Goal: Task Accomplishment & Management: Manage account settings

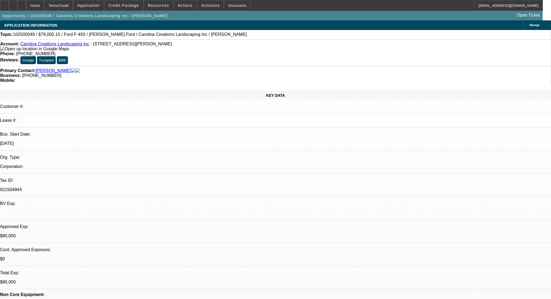
select select "0"
select select "0.1"
select select "4"
select select "0"
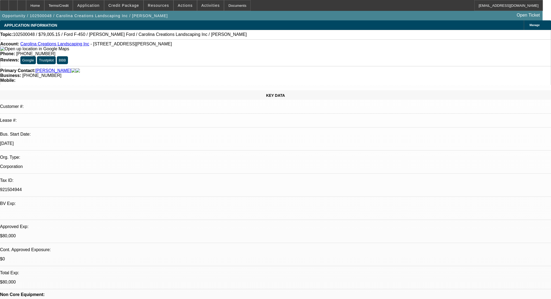
select select "0"
select select "0.1"
select select "4"
select select "0"
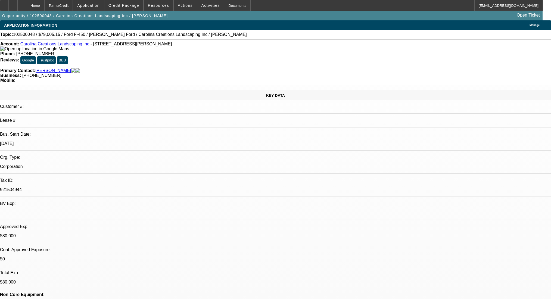
select select "0.1"
select select "4"
select select "0"
select select "2"
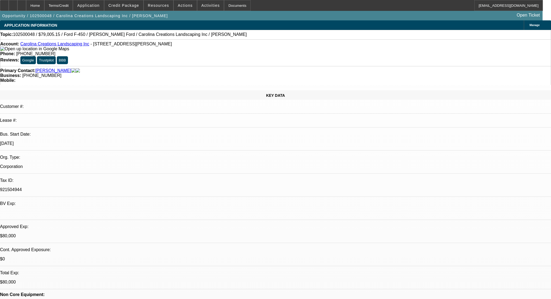
select select "0.1"
select select "4"
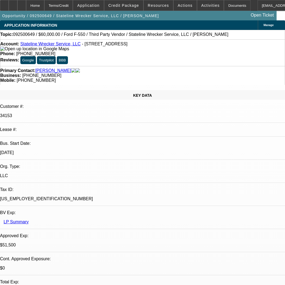
select select "0"
select select "0.1"
select select "4"
select select "0"
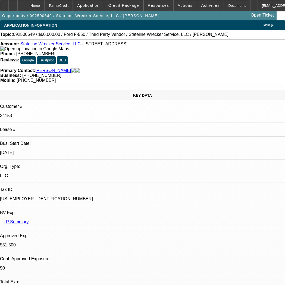
select select "0"
select select "0.1"
select select "4"
select select "0"
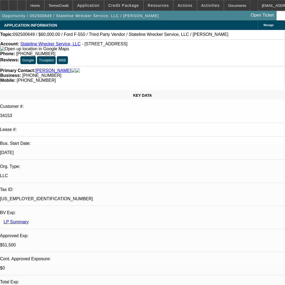
select select "0.1"
select select "4"
select select "0"
select select "2"
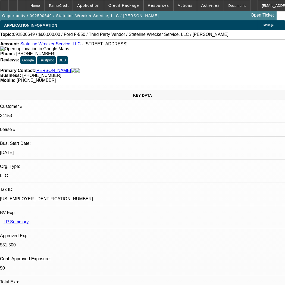
select select "0.1"
select select "4"
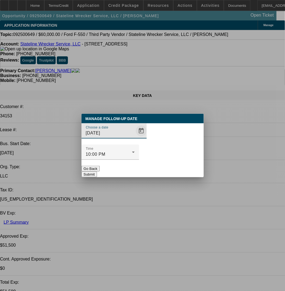
click at [148, 125] on span "Open calendar" at bounding box center [141, 130] width 13 height 13
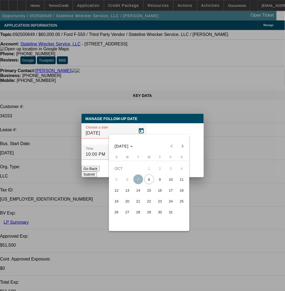
click at [127, 194] on span "13" at bounding box center [128, 190] width 10 height 10
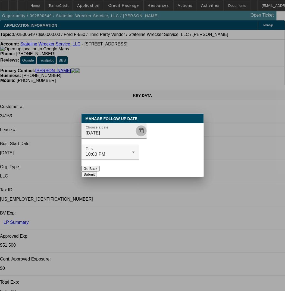
click at [148, 128] on span "Open calendar" at bounding box center [141, 130] width 13 height 13
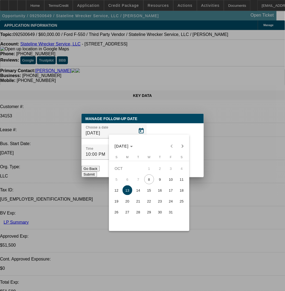
click at [169, 182] on span "10" at bounding box center [171, 179] width 10 height 10
type input "10/10/2025"
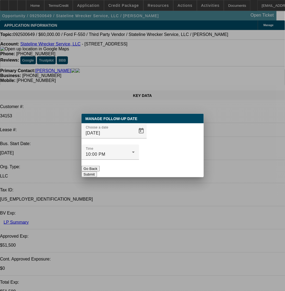
click at [97, 177] on button "Submit" at bounding box center [89, 174] width 15 height 6
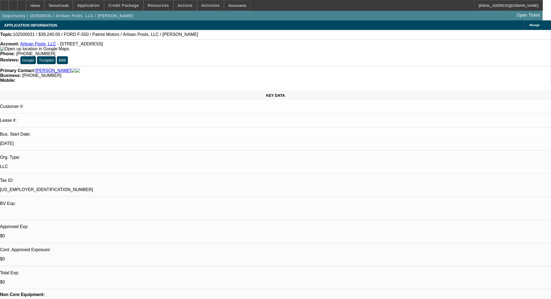
select select "0"
select select "3"
select select "0.1"
select select "4"
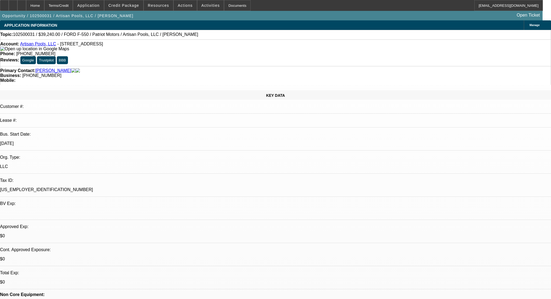
select select "0"
select select "3"
select select "0.1"
select select "4"
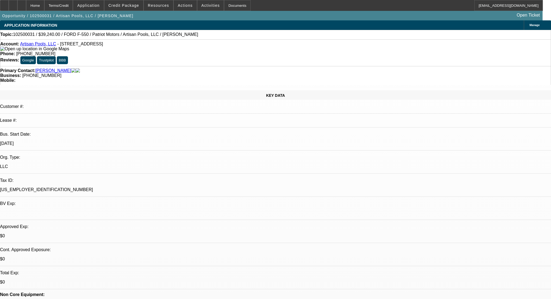
select select "0"
select select "3"
select select "0.1"
select select "4"
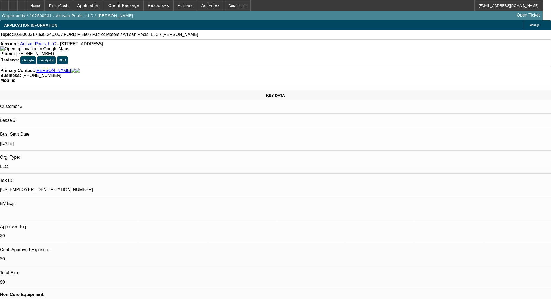
select select "0"
select select "3"
select select "0.1"
select select "4"
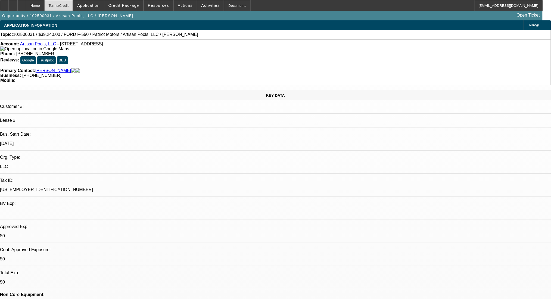
click at [72, 3] on div "Terms/Credit" at bounding box center [58, 5] width 29 height 11
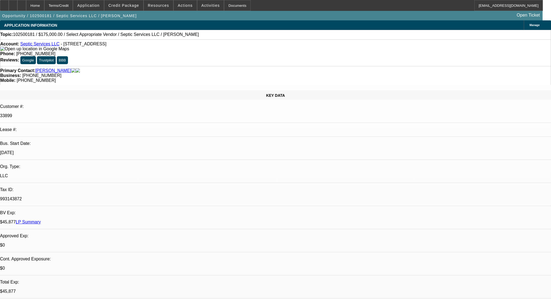
select select "0"
select select "2"
select select "0.1"
select select "4"
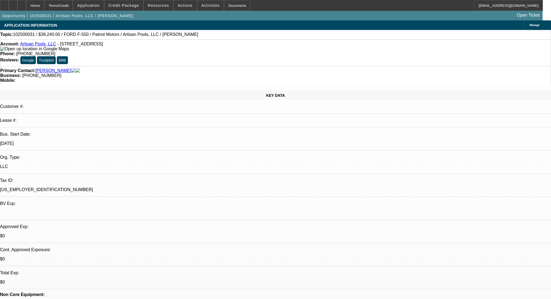
select select "0"
select select "3"
select select "0.1"
select select "4"
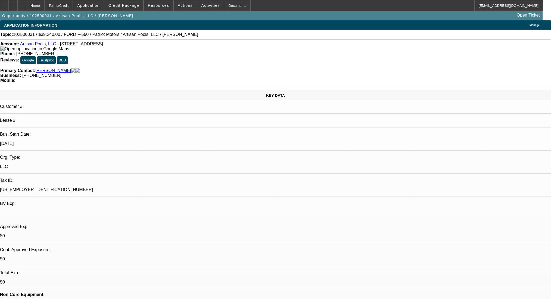
select select "0"
select select "3"
select select "0.1"
select select "4"
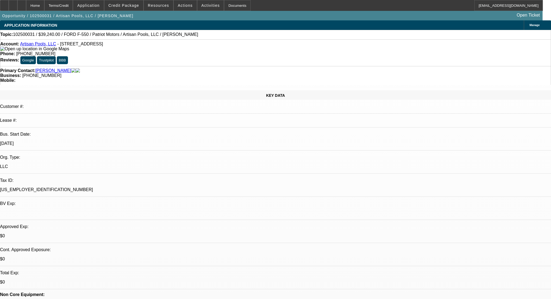
select select "0"
select select "3"
select select "0.1"
select select "4"
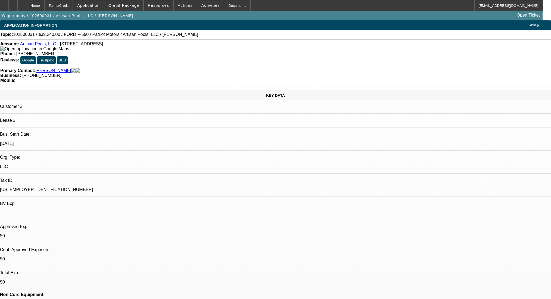
select select "0"
select select "3"
select select "0.1"
select select "4"
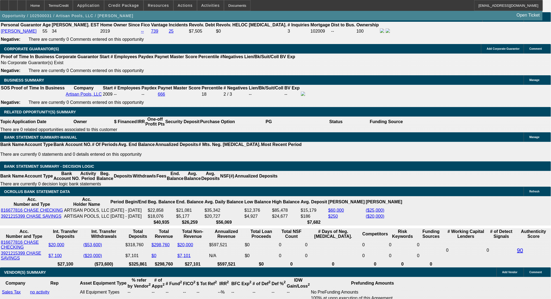
scroll to position [827, 0]
drag, startPoint x: 122, startPoint y: 175, endPoint x: 149, endPoint y: 177, distance: 27.0
type input "9"
type input "UNKNOWN"
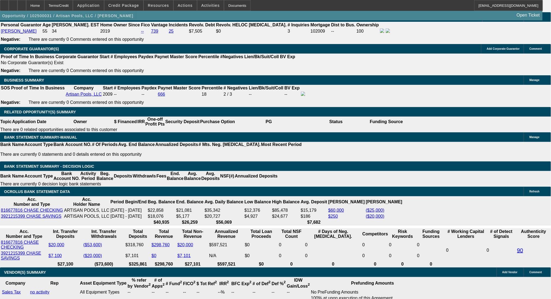
type input "$976.49"
type input "9"
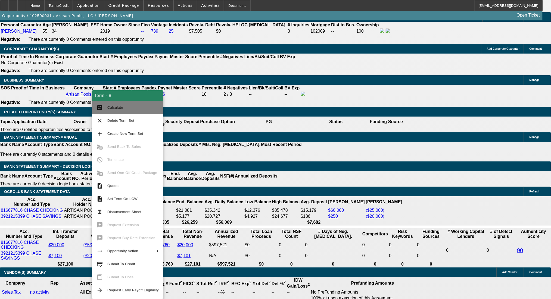
click at [105, 108] on button "calculate Calculate" at bounding box center [127, 107] width 71 height 13
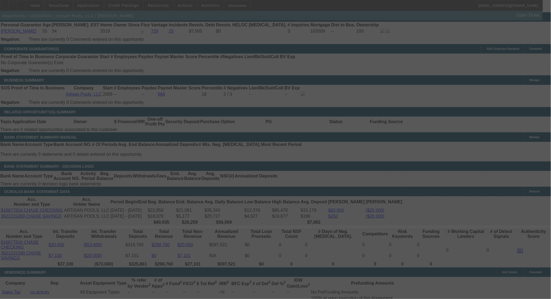
select select "0"
select select "3"
select select "0.1"
select select "4"
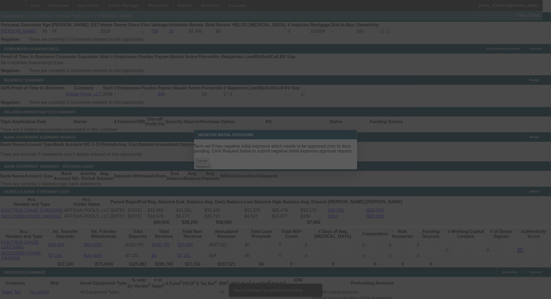
scroll to position [0, 0]
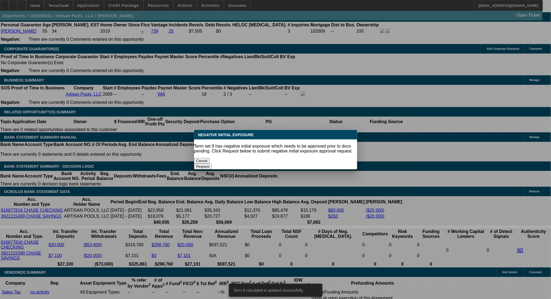
click at [210, 158] on button "Cancel" at bounding box center [202, 161] width 16 height 6
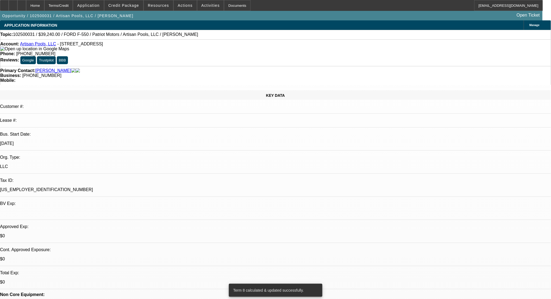
scroll to position [827, 0]
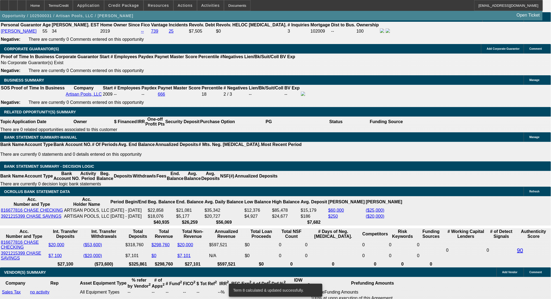
drag, startPoint x: 125, startPoint y: 175, endPoint x: 146, endPoint y: 179, distance: 21.7
type input "UNKNOWN"
type input "1"
type input "$834.30"
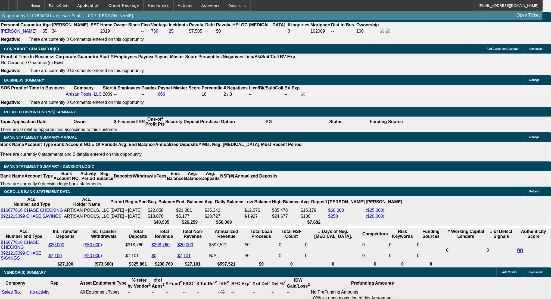
type input "10"
type input "$995.23"
type input "10"
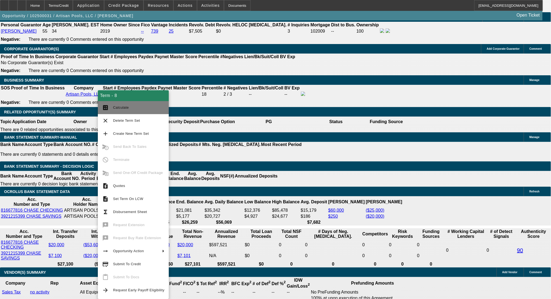
click at [116, 105] on span "Calculate" at bounding box center [121, 107] width 16 height 4
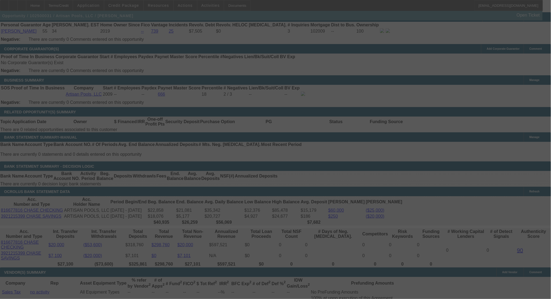
select select "0"
select select "3"
select select "0.1"
select select "4"
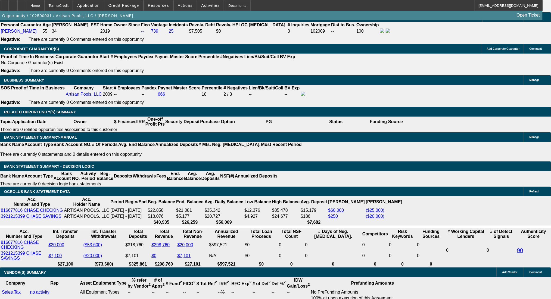
drag, startPoint x: 88, startPoint y: 176, endPoint x: 115, endPoint y: 176, distance: 27.2
type input "1005"
type input "UNKNOWN"
type input "10.5"
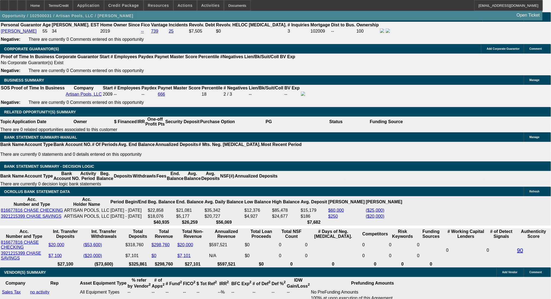
type input "$1,005.00"
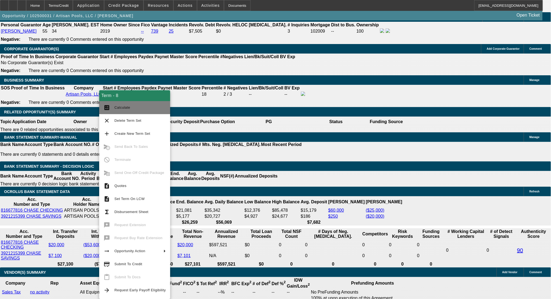
click at [118, 108] on span "Calculate" at bounding box center [122, 107] width 16 height 4
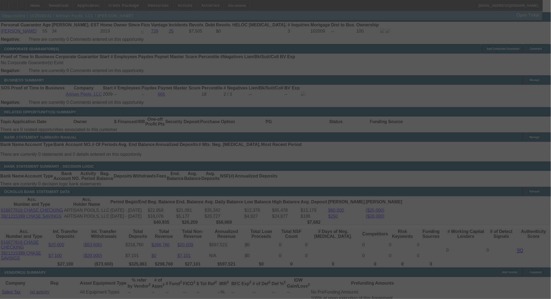
select select "0"
select select "3"
select select "0.1"
select select "4"
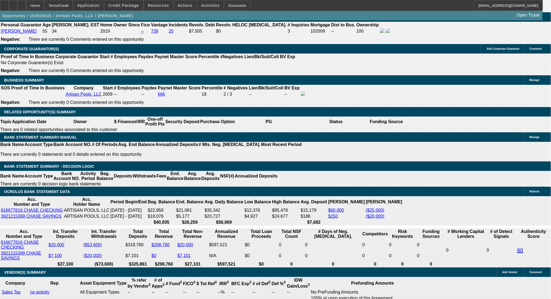
drag, startPoint x: 85, startPoint y: 178, endPoint x: 121, endPoint y: 178, distance: 36.1
type input "1010"
type input "UNKNOWN"
type input "10.8"
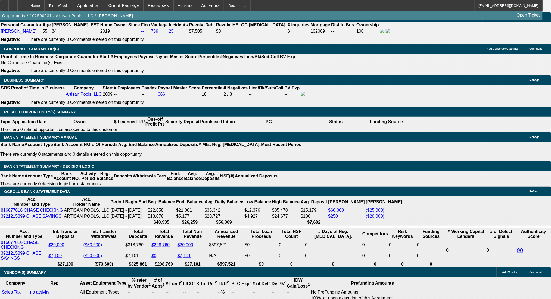
type input "$1,010.00"
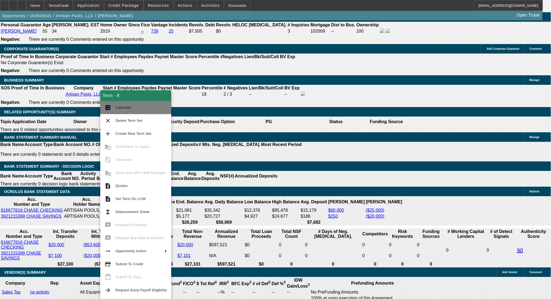
click at [119, 108] on span "Calculate" at bounding box center [124, 107] width 16 height 4
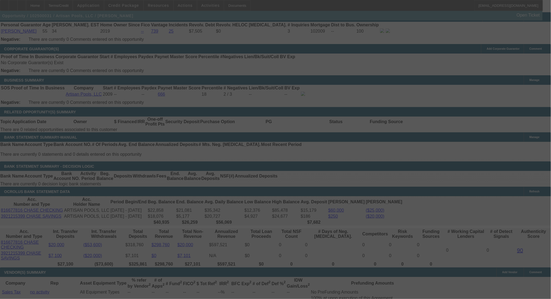
select select "0"
select select "3"
select select "0.1"
select select "4"
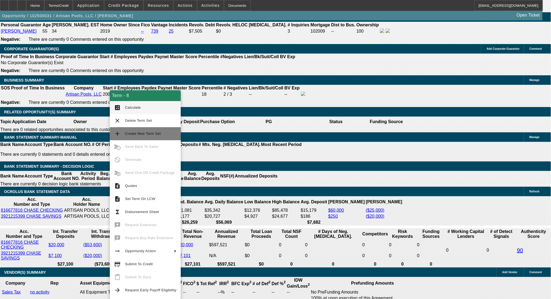
click at [125, 133] on span "Create New Term Set" at bounding box center [143, 134] width 36 height 4
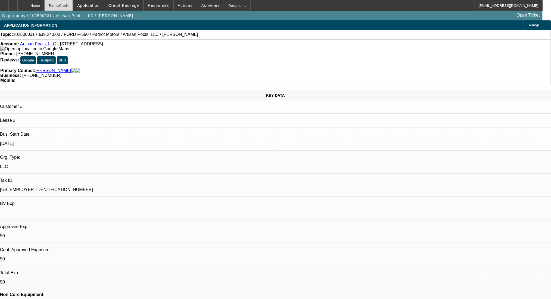
select select "0"
select select "3"
select select "0.1"
select select "4"
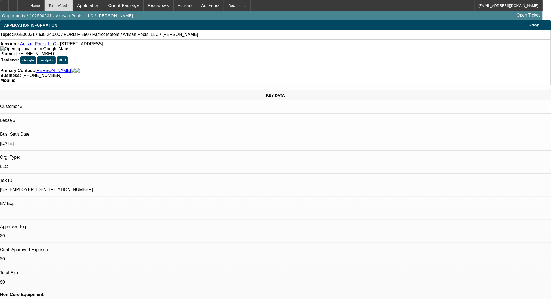
select select "0"
select select "3"
select select "0.1"
select select "4"
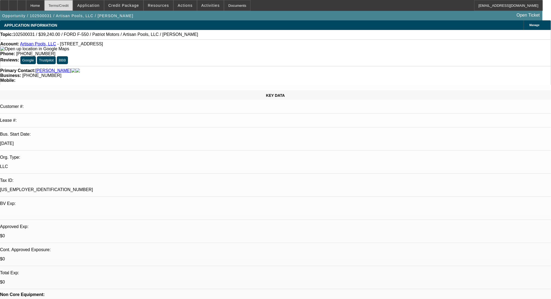
select select "0"
select select "3"
select select "0.1"
select select "4"
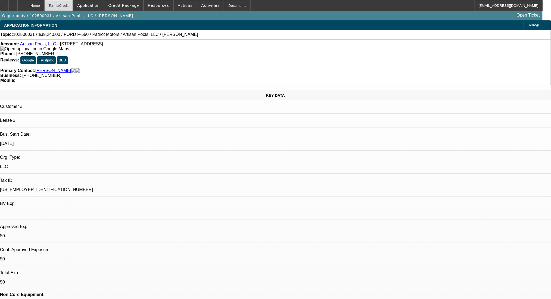
select select "0"
select select "3"
select select "0.1"
select select "4"
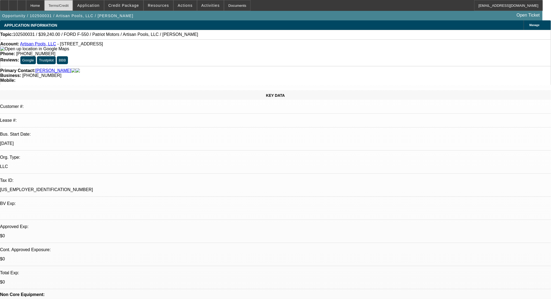
click at [68, 5] on div "Terms/Credit" at bounding box center [58, 5] width 29 height 11
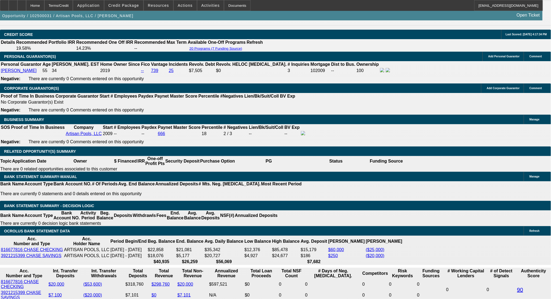
select select "1"
type input "UNKNOWN"
drag, startPoint x: 85, startPoint y: 174, endPoint x: 113, endPoint y: 179, distance: 28.6
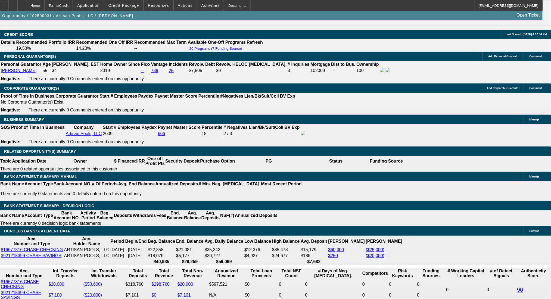
type input "995"
type input "10"
type input "$995.00"
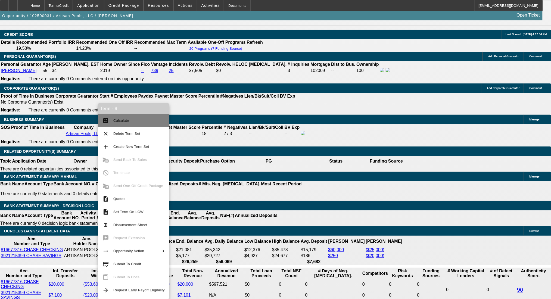
click at [123, 119] on span "Calculate" at bounding box center [121, 121] width 16 height 4
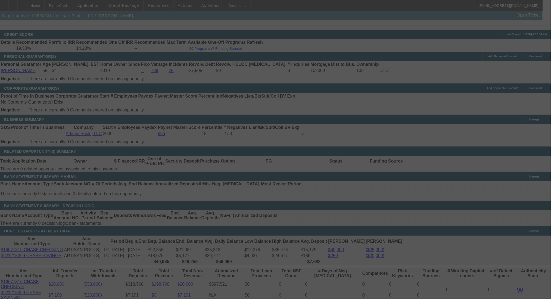
select select "0"
select select "0.1"
select select "4"
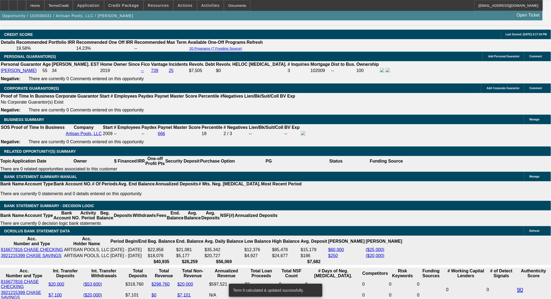
scroll to position [827, 0]
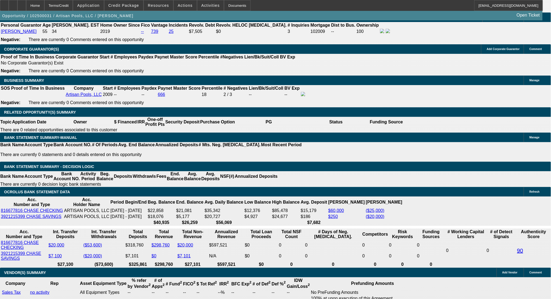
drag, startPoint x: 85, startPoint y: 178, endPoint x: 123, endPoint y: 178, distance: 37.8
type input "997"
type input "UNKNOWN"
type input "10.1"
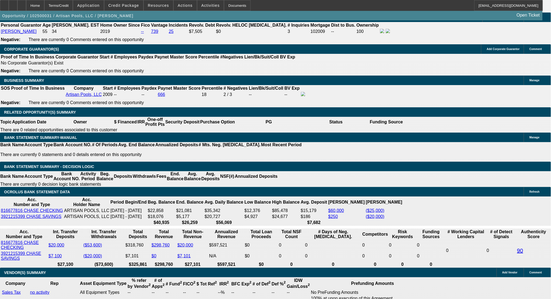
type input "$997.00"
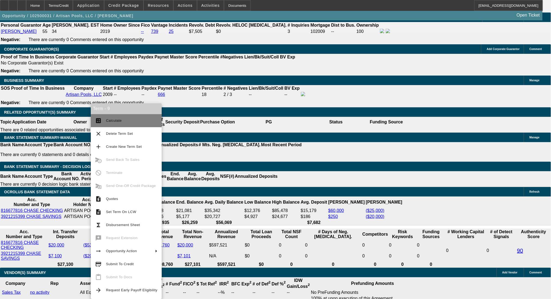
click at [102, 119] on button "calculate Calculate" at bounding box center [126, 120] width 71 height 13
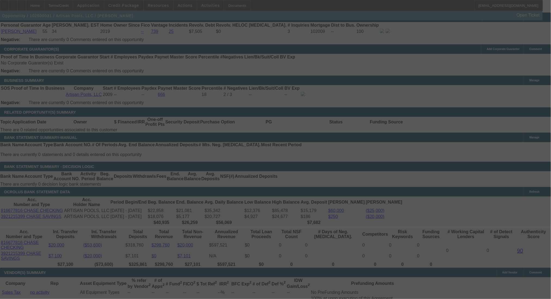
select select "0"
select select "0.1"
select select "4"
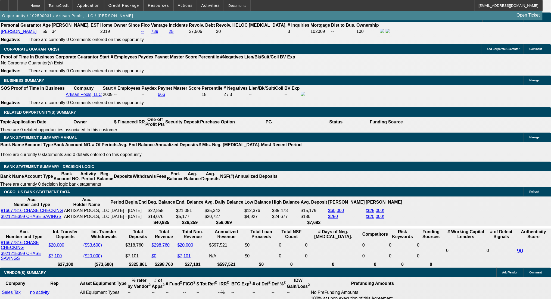
drag, startPoint x: 85, startPoint y: 176, endPoint x: 136, endPoint y: 176, distance: 51.6
type input "999"
type input "UNKNOWN"
type input "10.2"
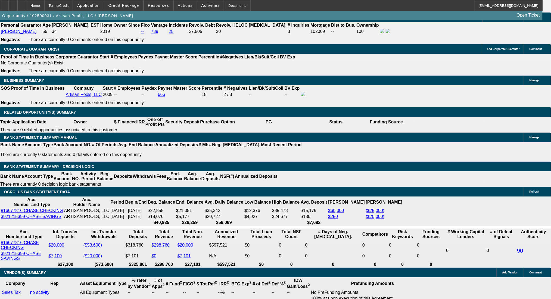
type input "$999.00"
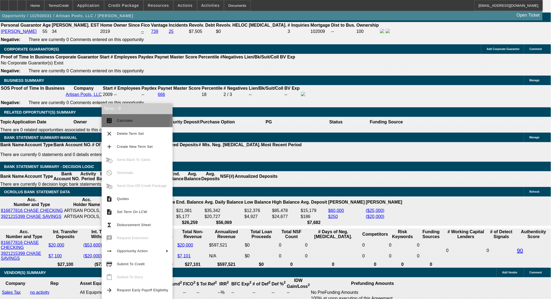
click at [125, 116] on button "calculate Calculate" at bounding box center [137, 120] width 71 height 13
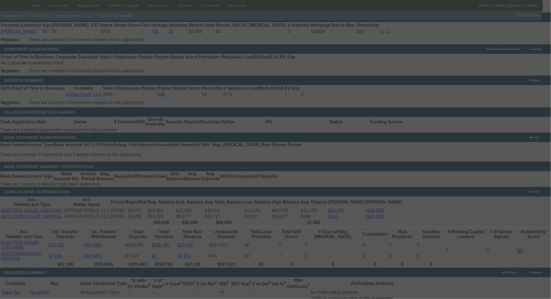
select select "0"
select select "0.1"
select select "4"
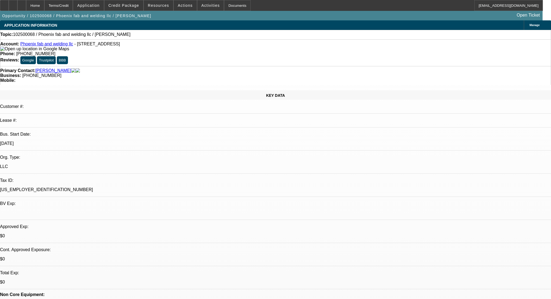
select select "0"
select select "2"
select select "0.1"
select select "4"
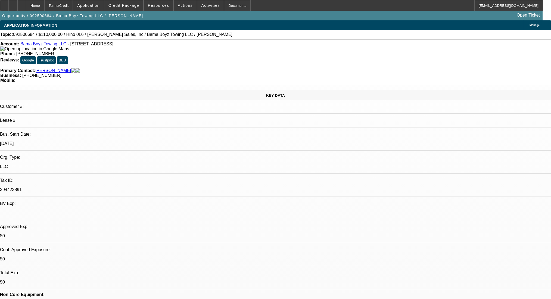
select select "0.2"
select select "2"
select select "0.1"
select select "4"
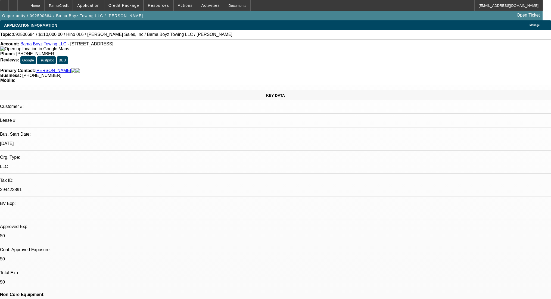
select select "0"
select select "2"
select select "0.1"
select select "4"
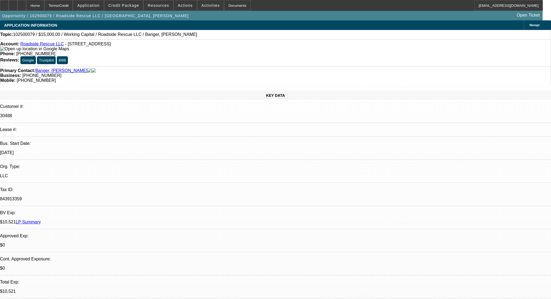
select select "0"
select select "2"
select select "0"
select select "6"
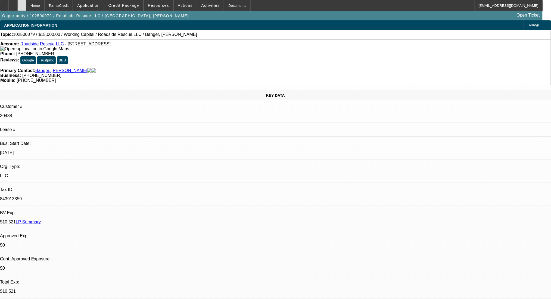
click at [26, 3] on div at bounding box center [21, 5] width 9 height 11
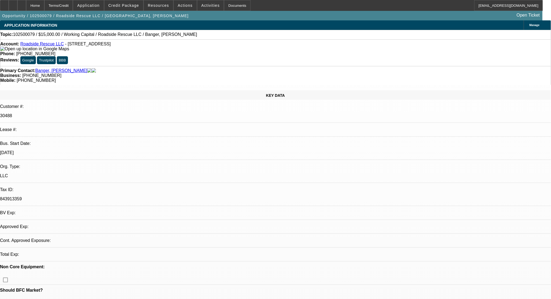
select select "0"
select select "2"
select select "0"
select select "6"
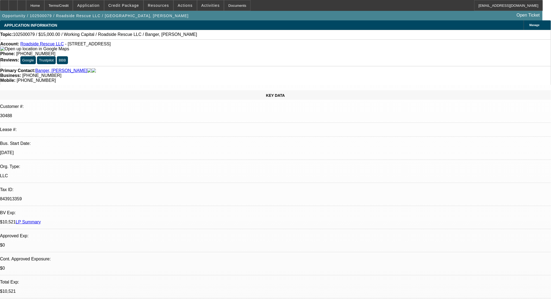
click at [45, 68] on link "Banger, [PERSON_NAME]" at bounding box center [61, 70] width 52 height 5
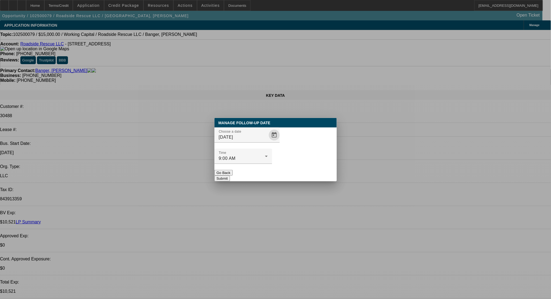
click at [268, 142] on span "Open calendar" at bounding box center [274, 135] width 13 height 13
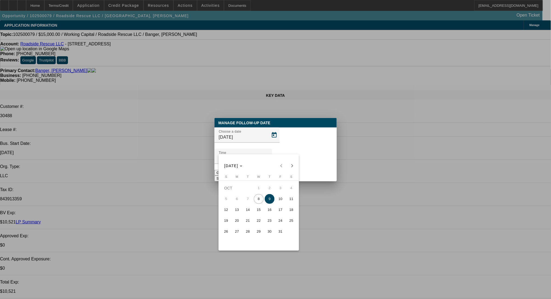
click at [261, 223] on span "22" at bounding box center [259, 221] width 10 height 10
type input "10/22/2025"
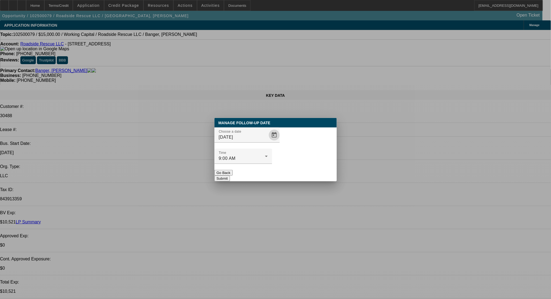
click at [230, 176] on button "Submit" at bounding box center [221, 179] width 15 height 6
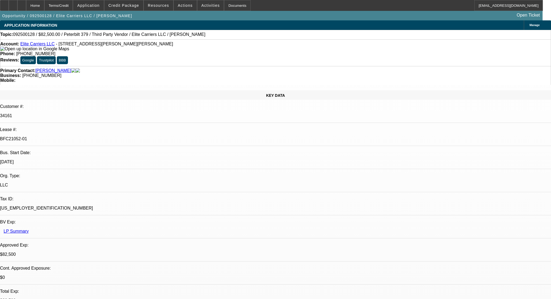
select select "0"
select select "2"
select select "0.1"
select select "4"
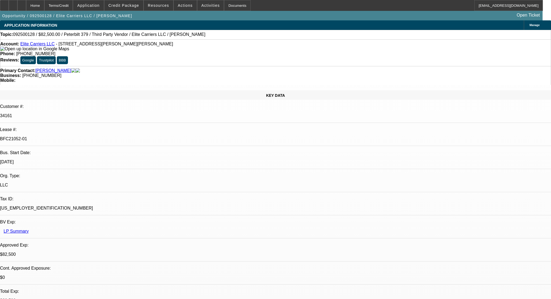
select select "0"
select select "2"
select select "0.1"
select select "4"
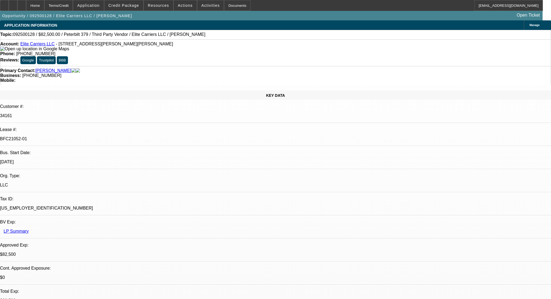
select select "0"
select select "2"
select select "0.1"
select select "4"
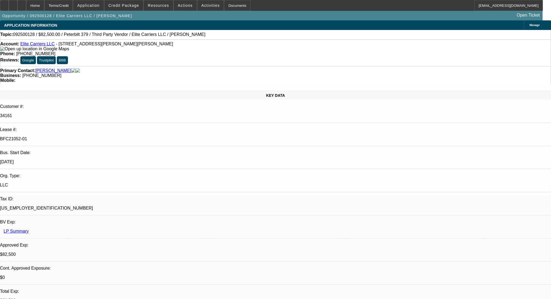
select select "0"
select select "2"
select select "0.1"
select select "4"
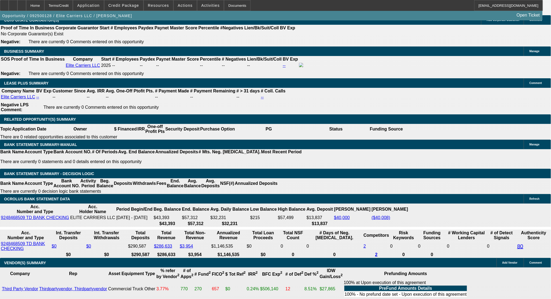
scroll to position [870, 0]
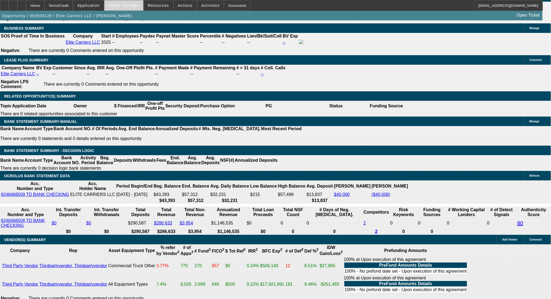
click at [133, 8] on span at bounding box center [123, 5] width 39 height 13
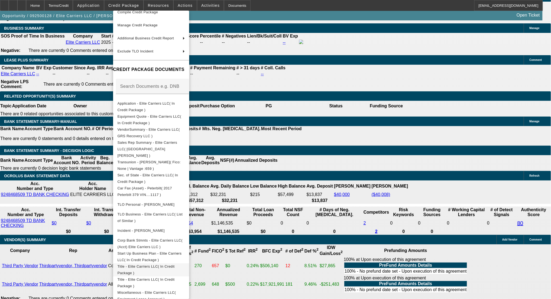
scroll to position [62, 0]
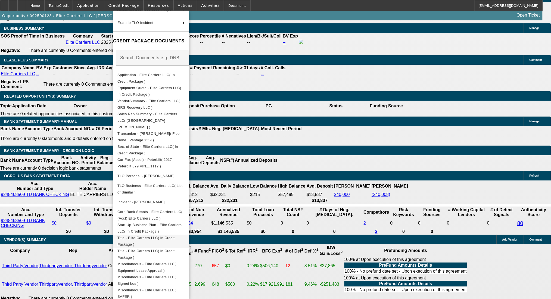
click at [180, 236] on span "Title - Elite Carriers LLC( In Credit Package )" at bounding box center [150, 241] width 67 height 13
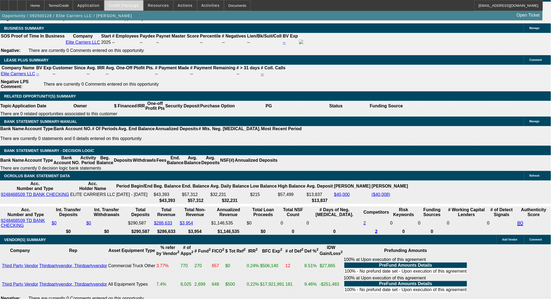
click at [131, 7] on span "Credit Package" at bounding box center [123, 5] width 31 height 4
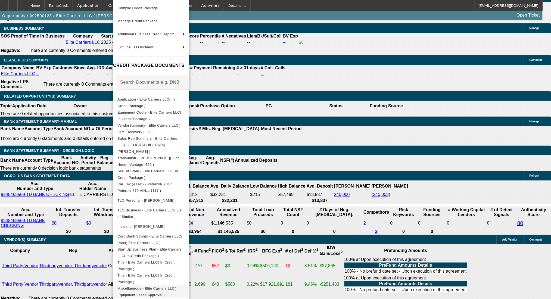
scroll to position [51, 0]
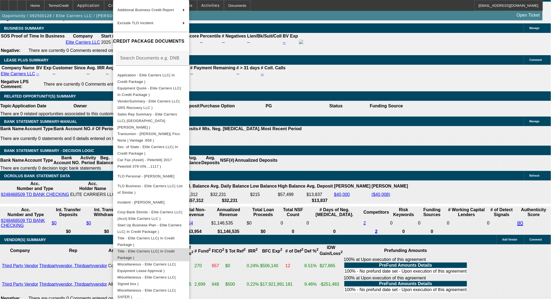
click at [158, 248] on button "Title - Elite Carriers LLC( In Credit Package )" at bounding box center [151, 254] width 76 height 13
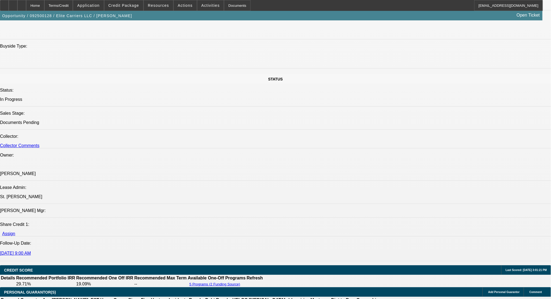
scroll to position [544, 0]
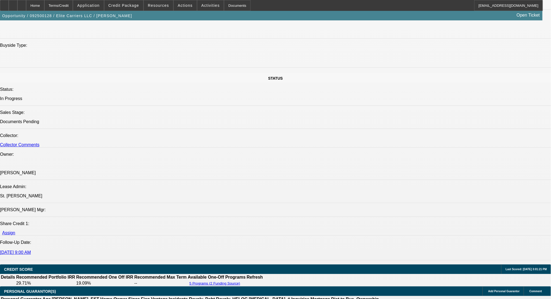
drag, startPoint x: 483, startPoint y: 125, endPoint x: 483, endPoint y: 121, distance: 4.1
click at [7, 6] on div at bounding box center [4, 5] width 9 height 11
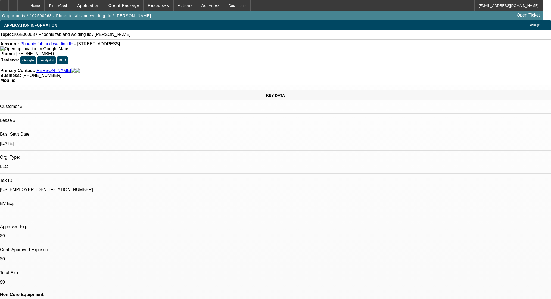
select select "0"
select select "2"
select select "0.1"
select select "4"
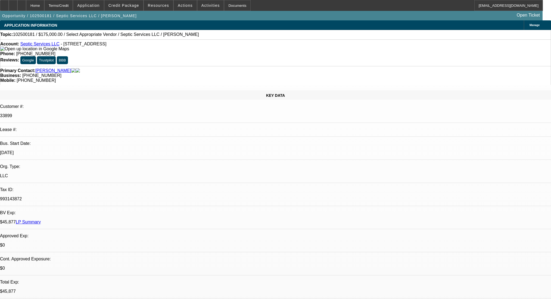
select select "0"
select select "2"
select select "0.1"
select select "4"
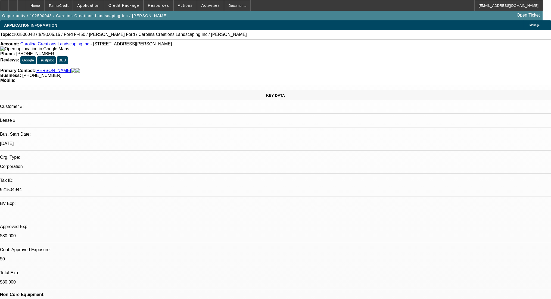
select select "0"
select select "0.1"
select select "4"
select select "0"
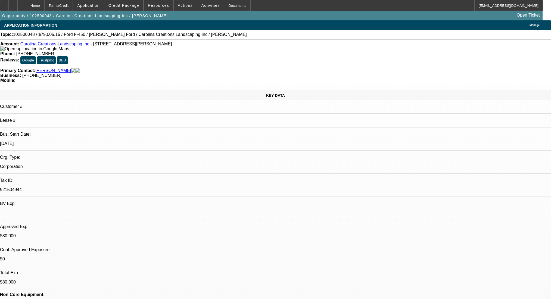
select select "0"
select select "0.1"
select select "4"
select select "0"
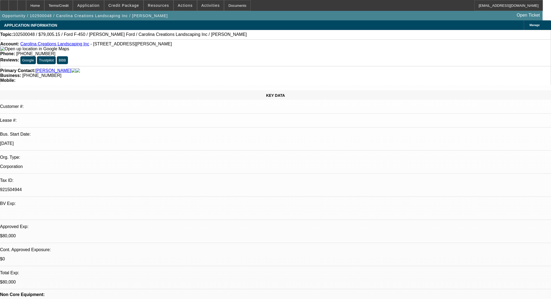
select select "0.1"
select select "4"
select select "0"
select select "2"
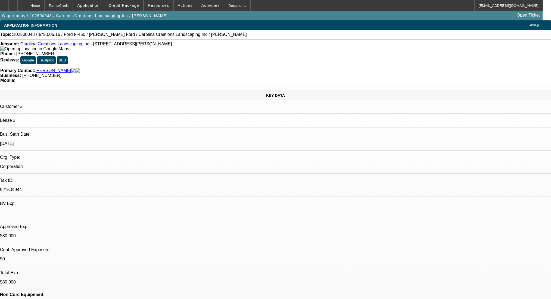
select select "0.1"
select select "4"
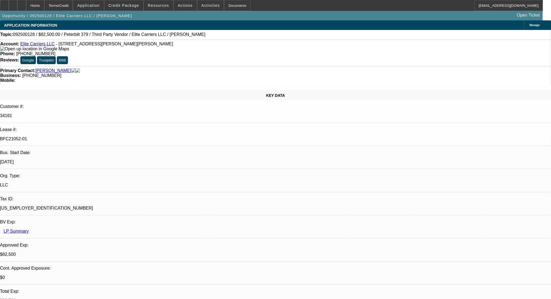
select select "0"
select select "2"
select select "0.1"
select select "4"
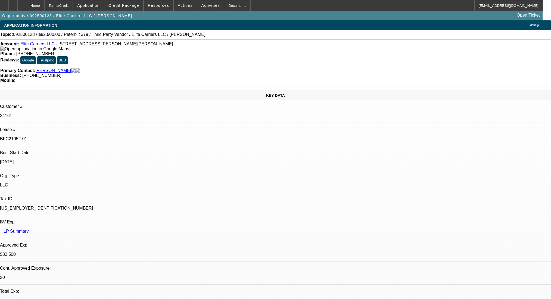
select select "0"
select select "2"
select select "0.1"
select select "4"
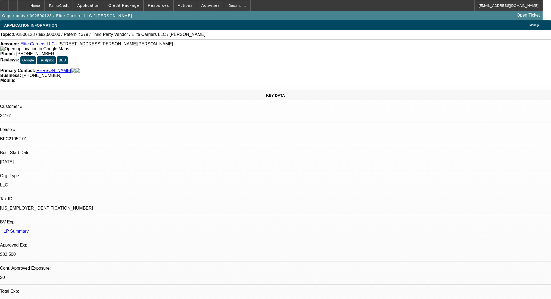
select select "0"
select select "2"
select select "0.1"
select select "4"
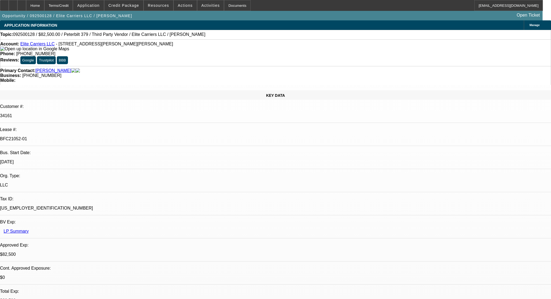
select select "0"
select select "2"
select select "0.1"
select select "4"
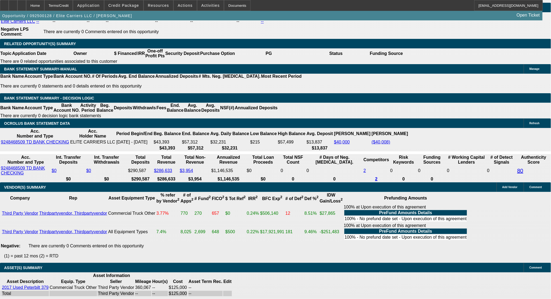
scroll to position [870, 0]
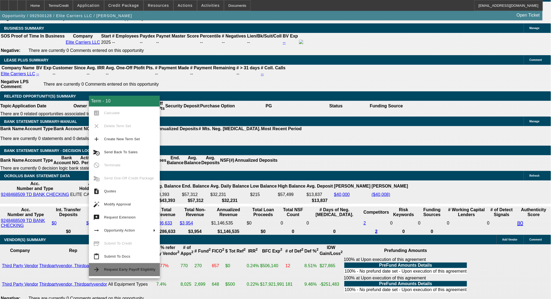
click at [129, 266] on button "arrow_forward Request Early Payoff Eligibility" at bounding box center [124, 269] width 71 height 13
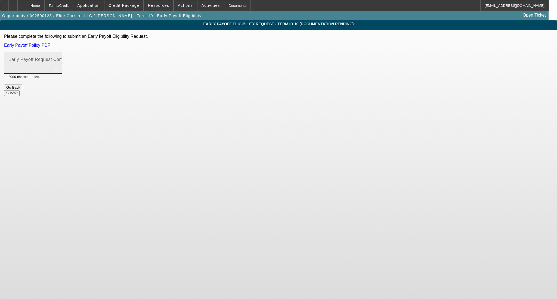
click at [73, 57] on mat-label "Early Payoff Request Comment" at bounding box center [40, 59] width 65 height 5
click at [57, 58] on textarea "Early Payoff Request Comment" at bounding box center [32, 64] width 49 height 13
click at [57, 66] on textarea "Customer looking for the ability to have EBO and possibly payoff early." at bounding box center [32, 64] width 49 height 13
type textarea "Customer looking for the ability to have EBO and possibly payoff early, just as…"
click at [20, 90] on button "Submit" at bounding box center [11, 93] width 15 height 6
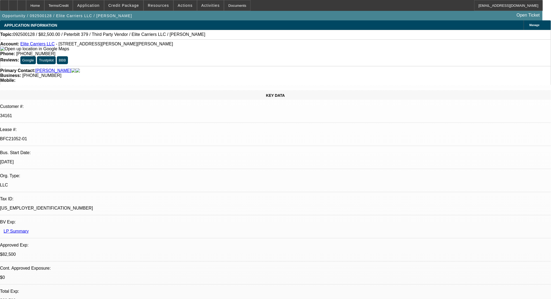
select select "0"
select select "2"
select select "0.1"
select select "4"
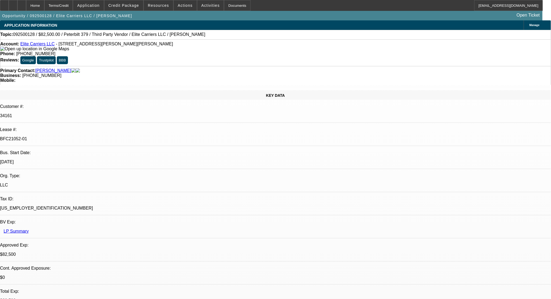
select select "0"
select select "2"
select select "0.1"
select select "4"
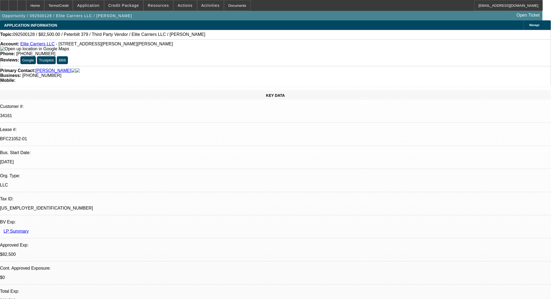
select select "0"
select select "2"
select select "0.1"
select select "4"
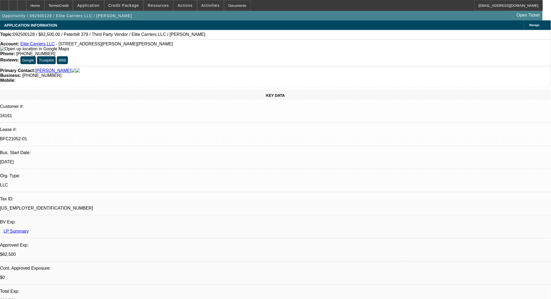
select select "0"
select select "2"
select select "0.1"
select select "4"
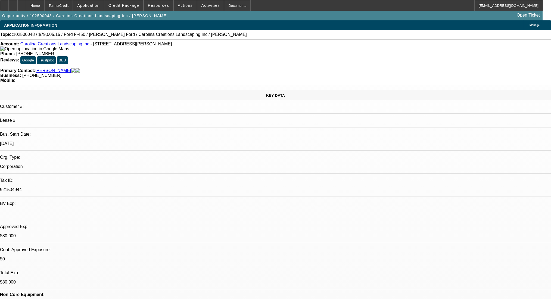
select select "0"
select select "0.1"
select select "4"
select select "0"
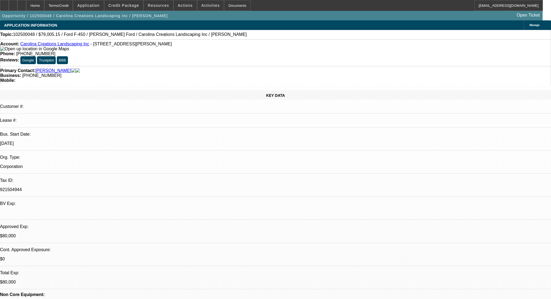
select select "0"
select select "0.1"
select select "4"
select select "0"
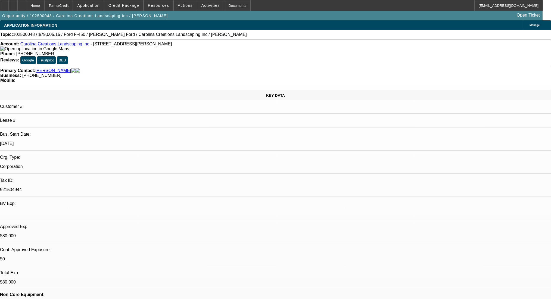
select select "0.1"
select select "4"
select select "0"
select select "2"
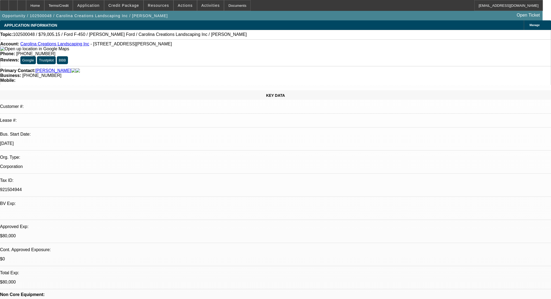
select select "0.1"
select select "4"
click at [65, 6] on div "Terms/Credit" at bounding box center [58, 5] width 29 height 11
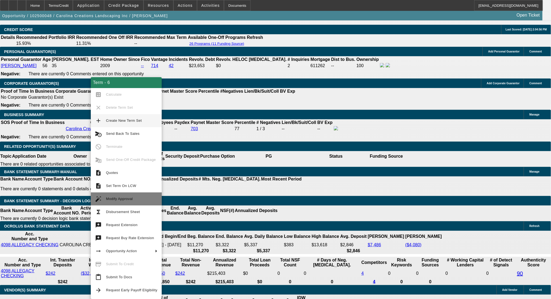
click at [129, 202] on button "auto_fix_high Modify Approval" at bounding box center [126, 198] width 71 height 13
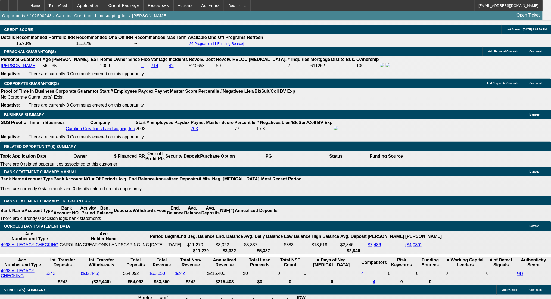
select select "0"
select select "0.1"
select select "4"
select select "0"
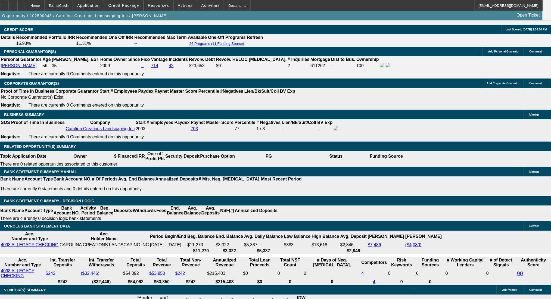
select select "0"
select select "0.1"
select select "4"
select select "0"
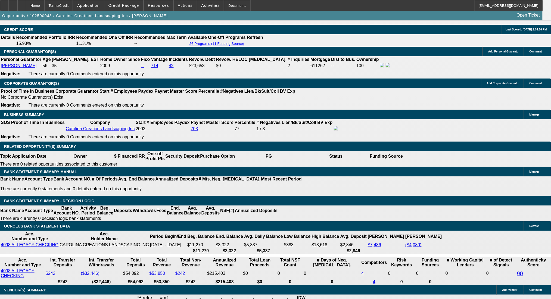
select select "0.1"
select select "4"
select select "0"
select select "0.1"
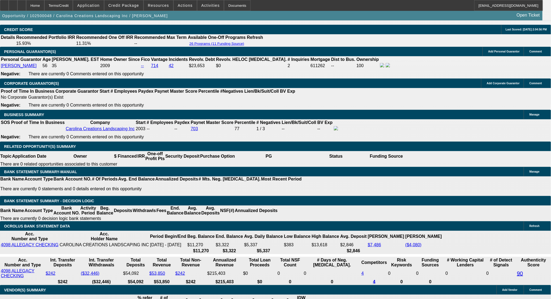
select select "4"
drag, startPoint x: 85, startPoint y: 171, endPoint x: 132, endPoint y: 175, distance: 47.5
type input "1"
type input "UNKNOWN"
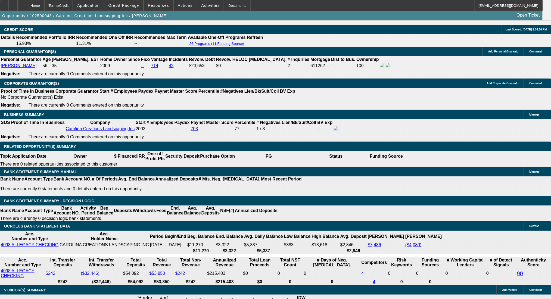
type input "1459"
type input "9.9"
type input "$1,459.00"
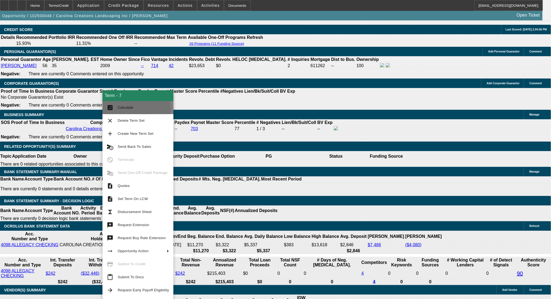
click at [112, 110] on mat-icon "calculate" at bounding box center [110, 107] width 7 height 7
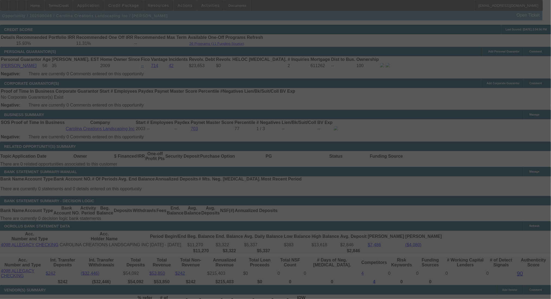
select select "0"
select select "0.1"
select select "4"
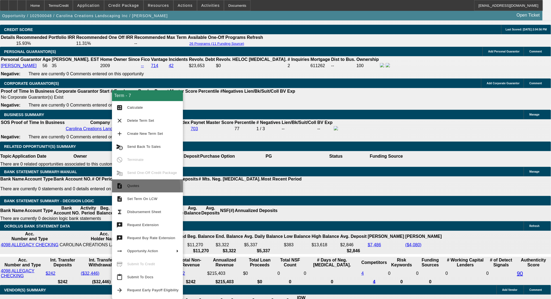
click at [140, 188] on span "Quotes" at bounding box center [152, 186] width 51 height 7
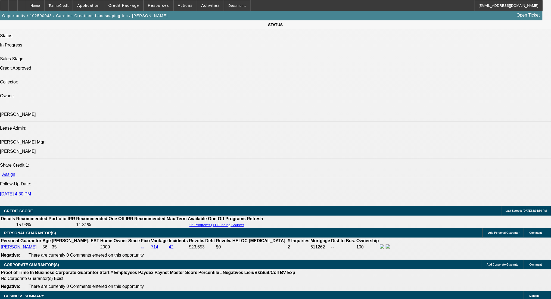
scroll to position [538, 0]
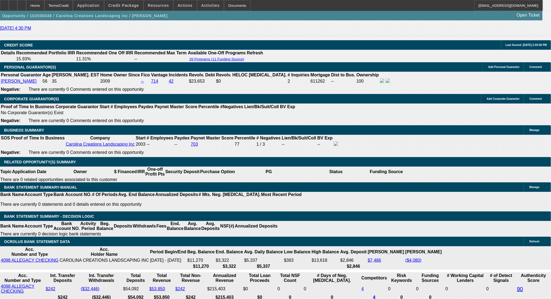
scroll to position [792, 0]
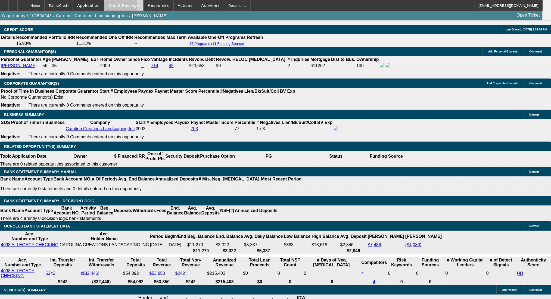
click at [124, 8] on span at bounding box center [123, 5] width 39 height 13
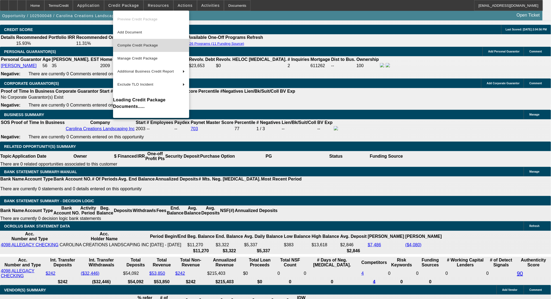
click at [153, 47] on span "Compile Credit Package" at bounding box center [137, 45] width 40 height 4
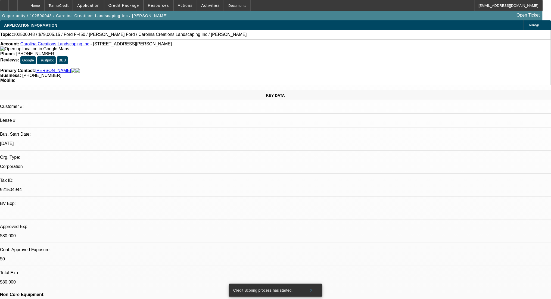
select select "0"
select select "0.1"
select select "4"
select select "0"
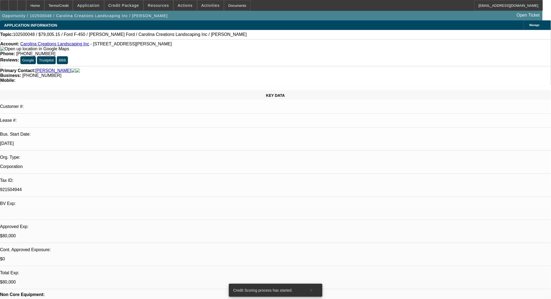
select select "0"
select select "0.1"
select select "4"
select select "0"
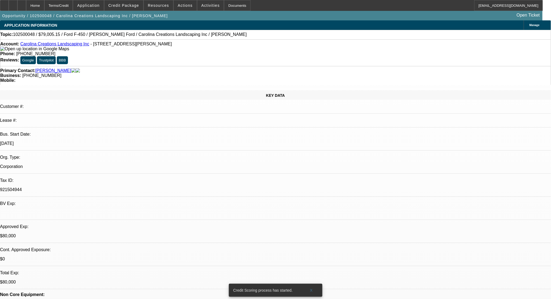
select select "0.1"
select select "4"
select select "0"
select select "0.1"
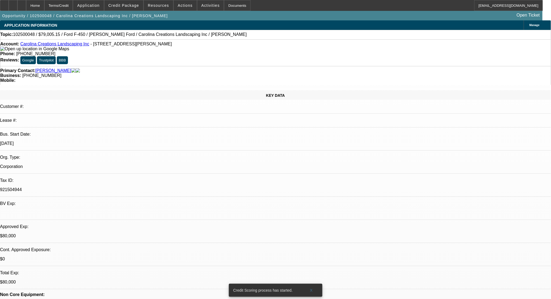
select select "4"
click at [73, 2] on div "Terms/Credit" at bounding box center [58, 5] width 29 height 11
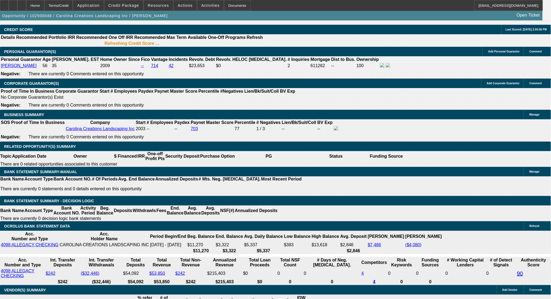
scroll to position [803, 0]
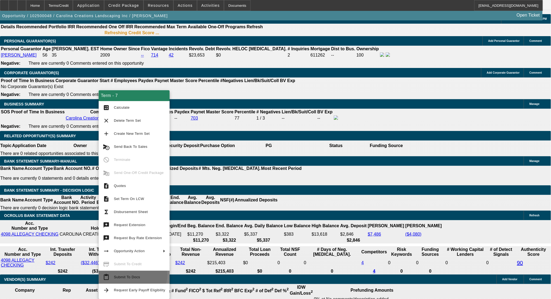
click at [132, 275] on span "Submit To Docs" at bounding box center [139, 277] width 51 height 7
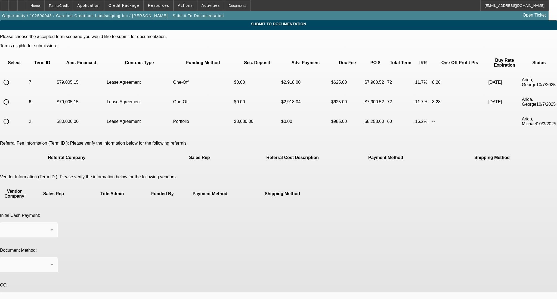
click at [12, 77] on input "radio" at bounding box center [6, 82] width 11 height 11
radio input "true"
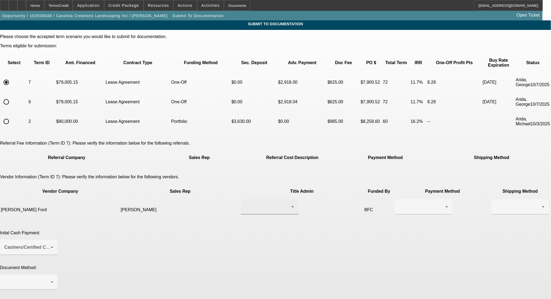
click at [260, 204] on div at bounding box center [268, 207] width 46 height 7
click at [260, 198] on mat-option "Tucker, Randy" at bounding box center [251, 197] width 65 height 13
click at [399, 204] on div at bounding box center [422, 207] width 46 height 7
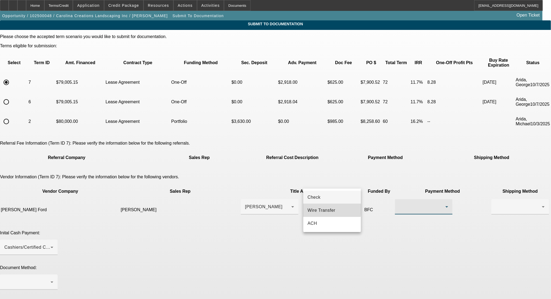
click at [318, 209] on span "Wire Transfer" at bounding box center [322, 210] width 28 height 7
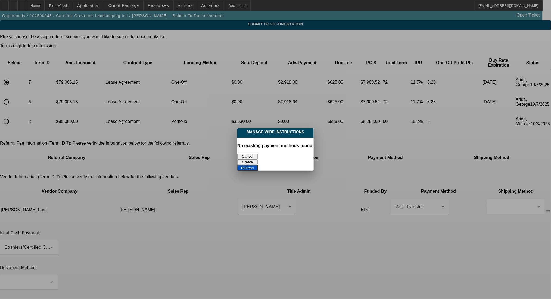
click at [258, 159] on button "Create" at bounding box center [247, 162] width 20 height 6
click at [258, 165] on button "Refresh" at bounding box center [247, 168] width 20 height 6
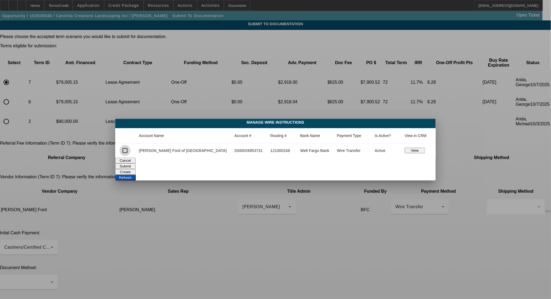
click at [130, 149] on input "checkbox" at bounding box center [125, 150] width 11 height 11
checkbox input "true"
click at [136, 163] on button "Submit" at bounding box center [125, 166] width 20 height 6
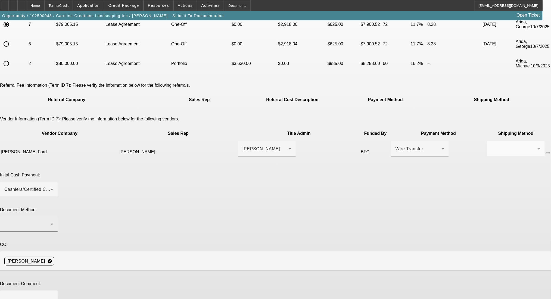
scroll to position [59, 0]
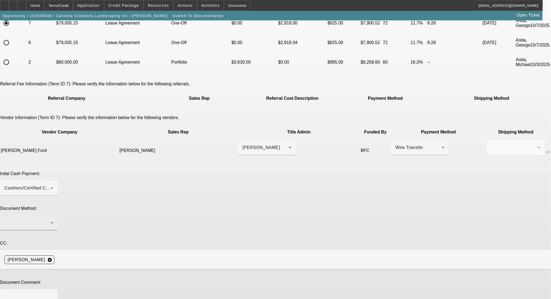
click at [53, 215] on div at bounding box center [28, 222] width 49 height 15
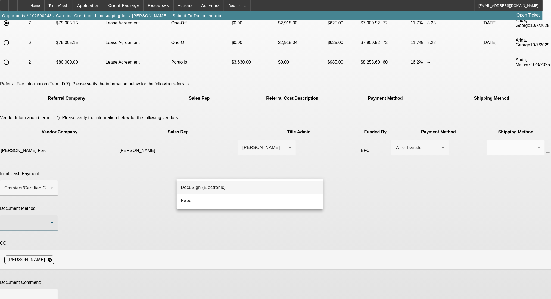
click at [214, 186] on span "DocuSign (Electronic)" at bounding box center [203, 187] width 45 height 7
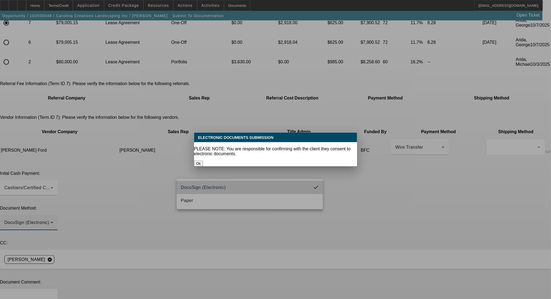
scroll to position [0, 0]
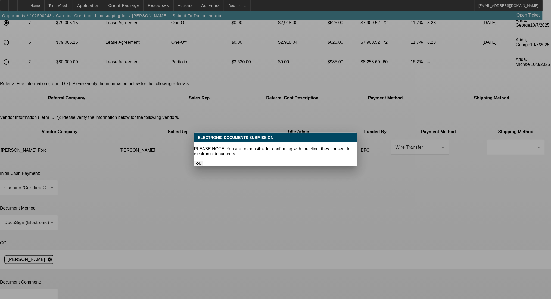
click at [215, 147] on p "PLEASE NOTE: You are responsible for confirming with the client they consent to…" at bounding box center [275, 152] width 163 height 10
click at [203, 161] on button "Ok" at bounding box center [198, 164] width 9 height 6
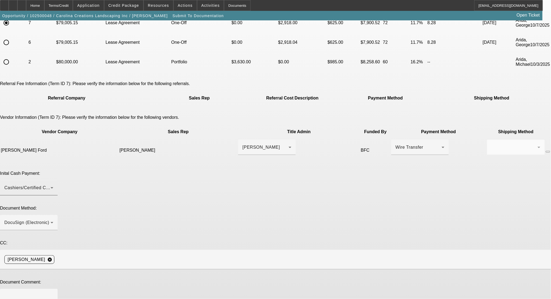
scroll to position [59, 0]
click at [51, 185] on div "Cashiers/Certified Check" at bounding box center [27, 188] width 46 height 7
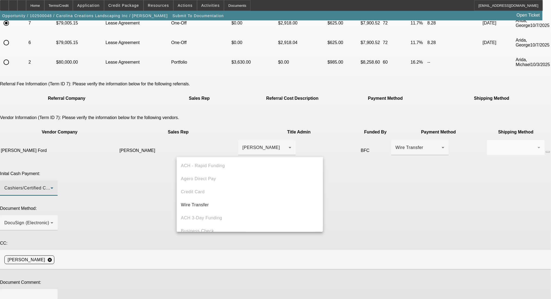
scroll to position [19, 0]
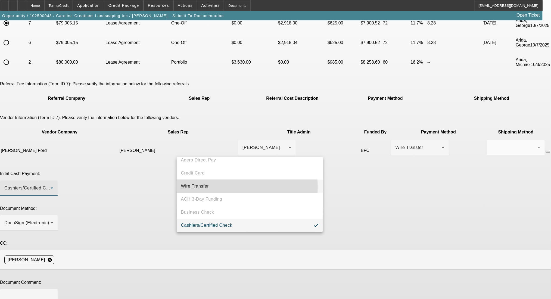
click at [226, 187] on mat-option "Wire Transfer" at bounding box center [250, 186] width 147 height 13
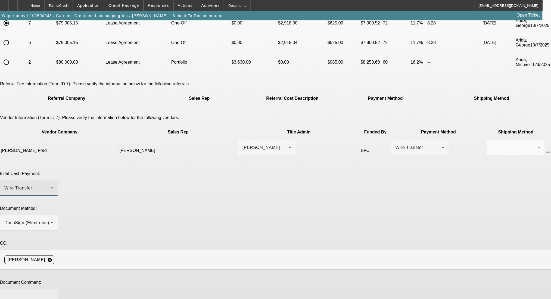
click at [53, 294] on textarea at bounding box center [28, 300] width 49 height 13
paste textarea "Good Afternoon- customer looking to pick up Tuesday (mondays a holiday). Dealer…"
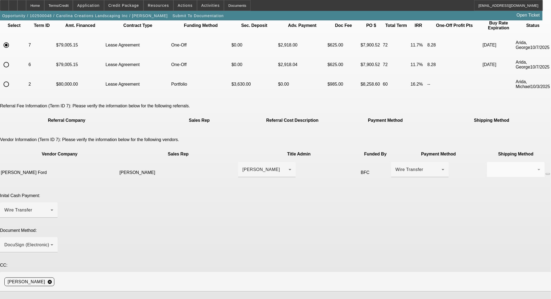
scroll to position [59, 0]
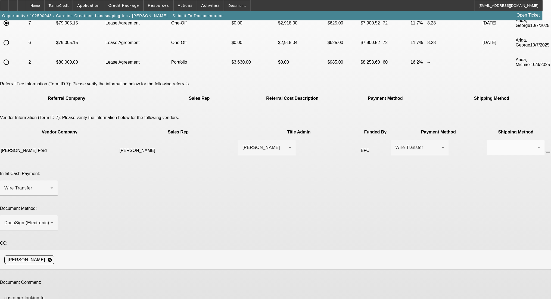
type textarea "Good Afternoon- customer looking to pick up Tuesday (mondays a holiday). Dealer…"
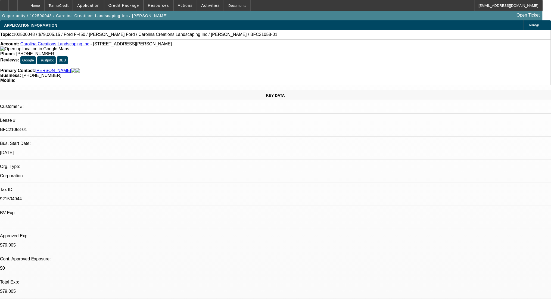
select select "0"
select select "0.1"
select select "4"
select select "0"
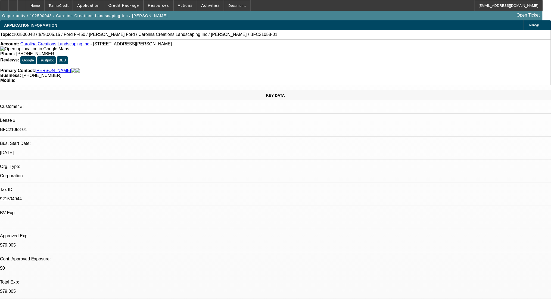
select select "0"
select select "0.1"
select select "4"
select select "0"
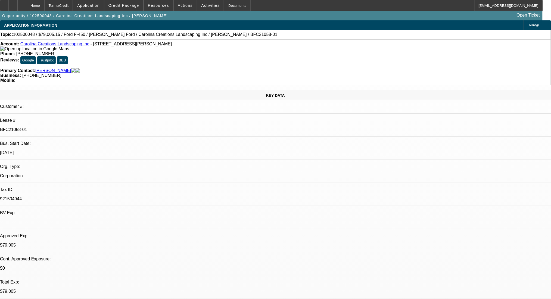
select select "0.1"
select select "4"
select select "0"
select select "0.1"
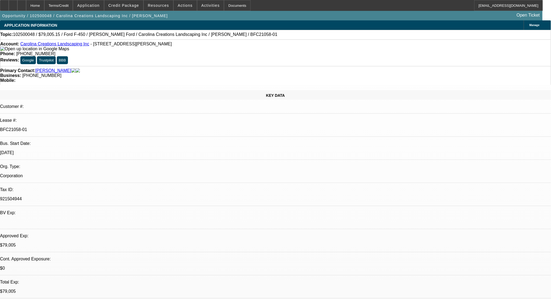
select select "4"
click at [67, 5] on div "Terms/Credit" at bounding box center [58, 5] width 29 height 11
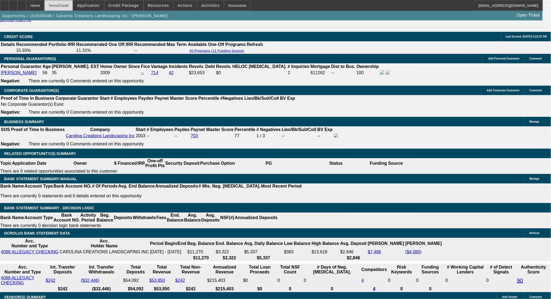
scroll to position [792, 0]
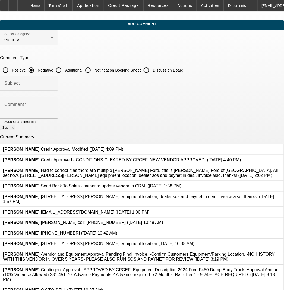
click at [64, 67] on input "Additional" at bounding box center [58, 70] width 11 height 11
radio input "true"
click at [53, 102] on div "Comment" at bounding box center [28, 108] width 49 height 22
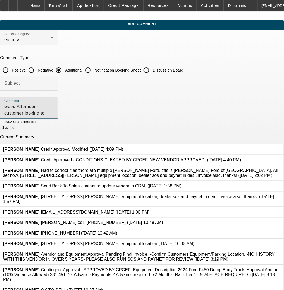
click at [53, 104] on textarea "Good Afternoon- customer looking to pick up [DATE] (mondays a holiday). Dealer …" at bounding box center [28, 109] width 49 height 13
paste textarea "[EMAIL_ADDRESS][DOMAIN_NAME]"
click at [53, 106] on textarea "Good Afternoon- customer looking to pick up Tuesday (mondays a holiday). Dealer…" at bounding box center [28, 109] width 49 height 13
click at [53, 108] on textarea "Good Afternoon- customer looking to pick up Tuesday (mondays a holiday). Dealer…" at bounding box center [28, 109] width 49 height 13
click at [53, 107] on textarea "Good Afternoon- customer looking to pick up Tuesday (mondays a holiday). Dealer…" at bounding box center [28, 109] width 49 height 13
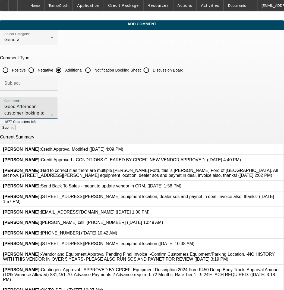
paste textarea "Office 410.224.2100 EXT 3091 Cell 410.829.7282"
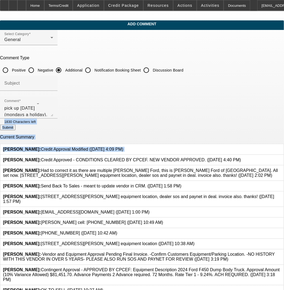
drag, startPoint x: 263, startPoint y: 116, endPoint x: 260, endPoint y: 141, distance: 24.7
click at [260, 141] on form "Select Category General Comment Type Positive Negative Additional Notification …" at bounding box center [142, 212] width 284 height 364
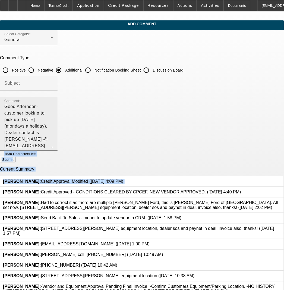
drag, startPoint x: 264, startPoint y: 115, endPoint x: 247, endPoint y: 170, distance: 57.6
click at [53, 148] on textarea "Good Afternoon- customer looking to pick up Tuesday (mondays a holiday). Dealer…" at bounding box center [28, 125] width 49 height 45
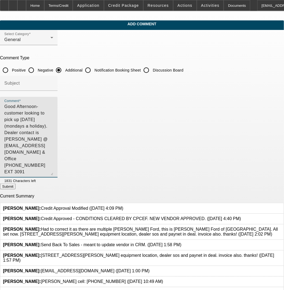
click at [20, 120] on textarea "Good Afternoon- customer looking to pick up Tuesday (mondays a holiday). Dealer…" at bounding box center [28, 139] width 49 height 72
click at [53, 111] on textarea "Good Afternoon- customer looking to pick up Tuesday (mondays a holiday). Dealer…" at bounding box center [28, 139] width 49 height 72
drag, startPoint x: 78, startPoint y: 109, endPoint x: 76, endPoint y: 115, distance: 6.3
click at [53, 115] on textarea "Good Afternoon- customer looking to pick up Tuesday (mondays a holiday). Dealer…" at bounding box center [28, 139] width 49 height 72
click at [53, 116] on textarea "Good Afternoon- customer looking to pick up Tuesday (mondays a holiday). Dealer…" at bounding box center [28, 139] width 49 height 72
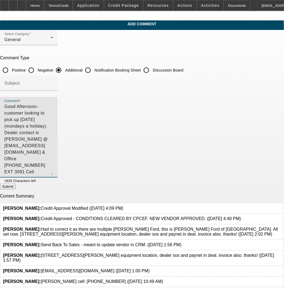
click at [53, 121] on textarea "Good Afternoon- customer looking to pick up Tuesday (mondays a holiday). Dealer…" at bounding box center [28, 139] width 49 height 72
click at [53, 125] on textarea "Good Afternoon- customer looking to pick up Tuesday (mondays a holiday). Dealer…" at bounding box center [28, 139] width 49 height 72
drag, startPoint x: 212, startPoint y: 118, endPoint x: -12, endPoint y: 100, distance: 224.7
click at [0, 100] on html "Home Terms/Credit Application Credit Package Resources Actions Activities Docum…" at bounding box center [142, 145] width 284 height 290
type textarea "Good Afternoon- customer looking to pick up Tuesday (mondays a holiday). Dealer…"
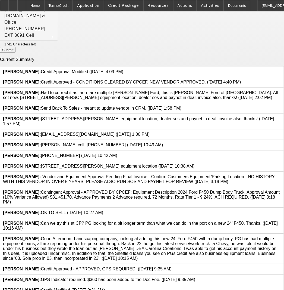
scroll to position [173, 0]
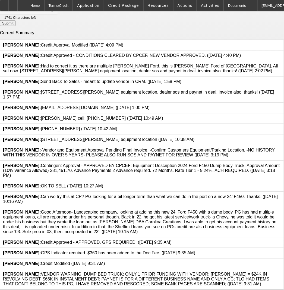
click at [279, 161] on app-comments-manage "Add Comment Select Category General Comment Type Positive Negative Additional N…" at bounding box center [142, 73] width 284 height 432
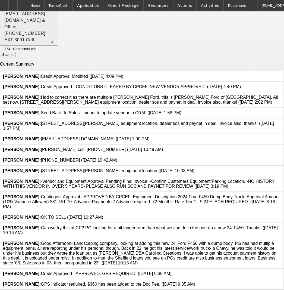
scroll to position [0, 0]
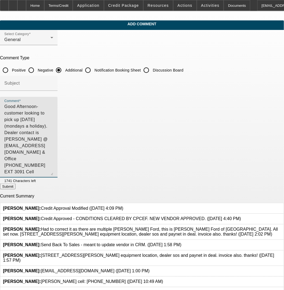
drag, startPoint x: 208, startPoint y: 116, endPoint x: -1, endPoint y: 109, distance: 208.8
click at [0, 109] on html "Home Terms/Credit Application Credit Package Resources Actions Activities Docum…" at bounding box center [142, 145] width 284 height 290
click at [53, 116] on textarea "Good Afternoon- customer looking to pick up Tuesday (mondays a holiday). Dealer…" at bounding box center [28, 139] width 49 height 72
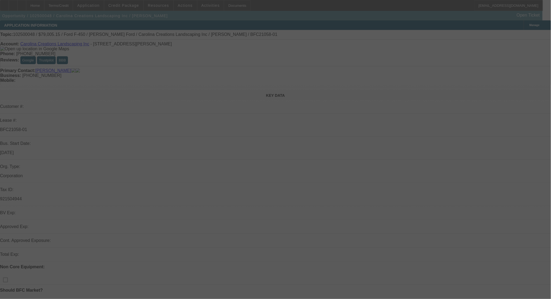
click at [442, 65] on div at bounding box center [275, 149] width 551 height 299
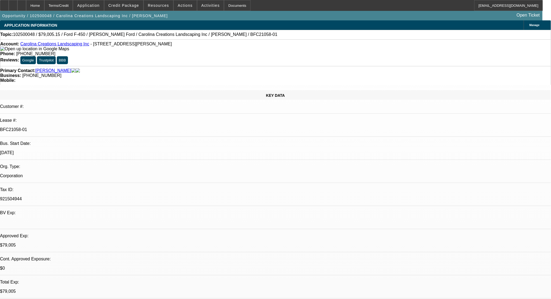
select select "0"
select select "0.1"
select select "4"
select select "0"
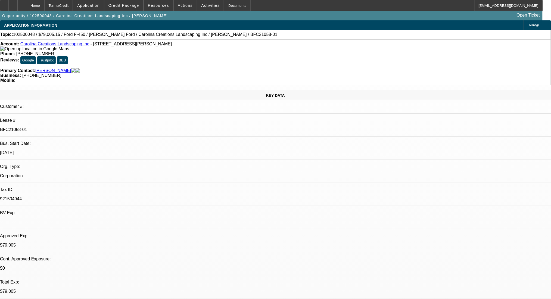
select select "0"
select select "0.1"
select select "4"
select select "0"
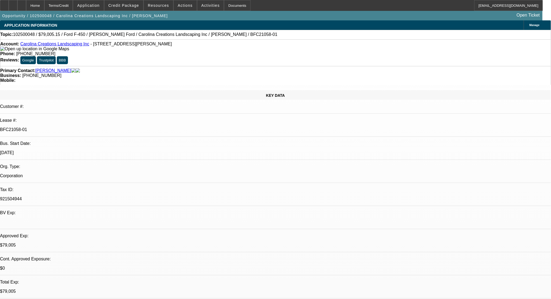
select select "0.1"
select select "4"
select select "0"
select select "0.1"
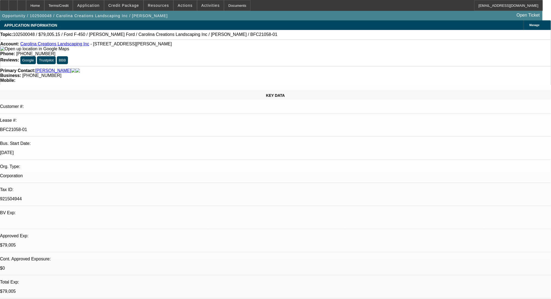
select select "4"
click at [26, 6] on div at bounding box center [21, 5] width 9 height 11
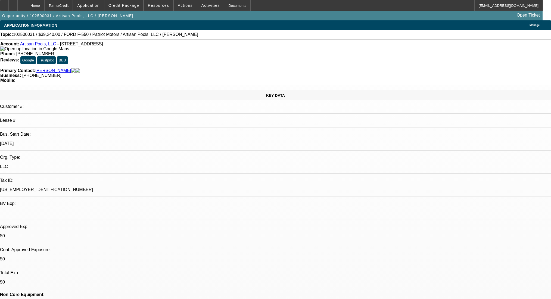
select select "0"
select select "0.1"
select select "4"
select select "0"
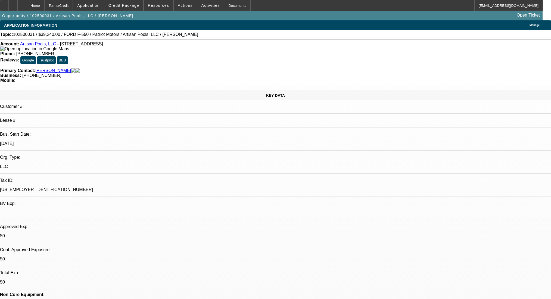
select select "0"
select select "3"
select select "0.1"
select select "4"
select select "0"
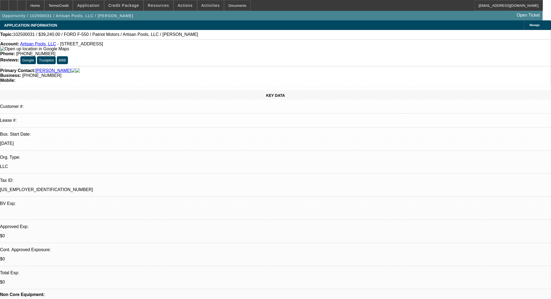
select select "0"
select select "3"
select select "0.1"
select select "4"
select select "0"
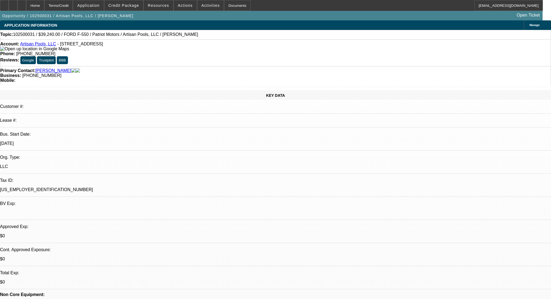
select select "0"
select select "3"
select select "0.1"
select select "4"
click at [70, 7] on div "Terms/Credit" at bounding box center [58, 5] width 29 height 11
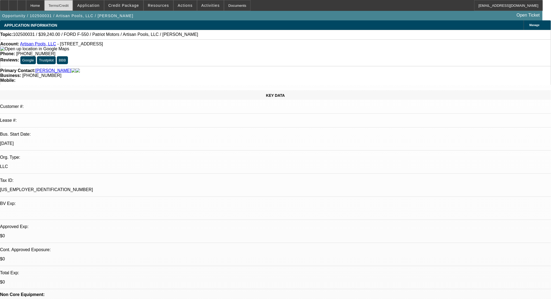
scroll to position [827, 0]
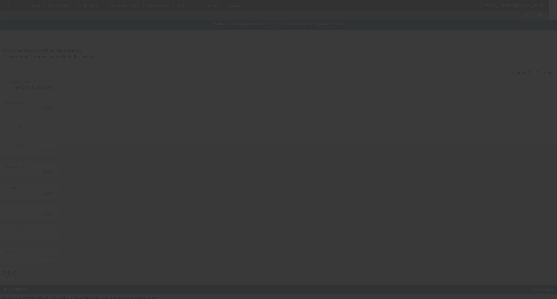
type input "$36,000.00"
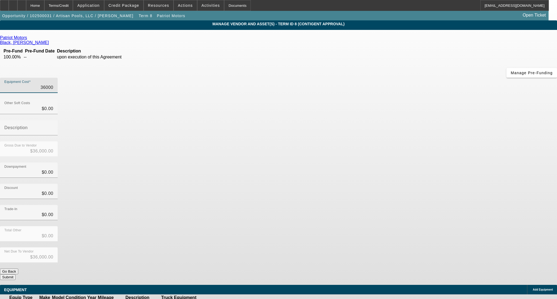
drag, startPoint x: 330, startPoint y: 45, endPoint x: 398, endPoint y: 47, distance: 68.2
click at [398, 78] on div "Equipment Cost 36000" at bounding box center [278, 88] width 557 height 21
type input "3"
type input "$3.00"
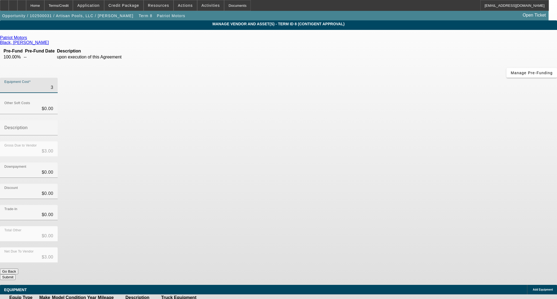
type input "35"
type input "$35.00"
type input "350"
type input "$350.00"
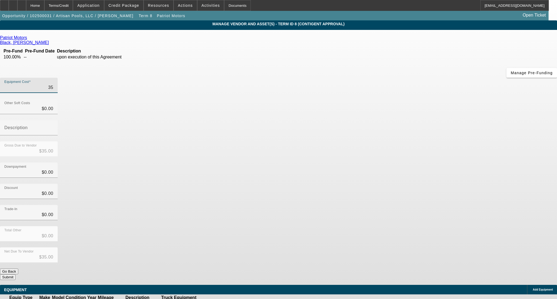
type input "$350.00"
type input "3500"
type input "$3,500.00"
type input "350"
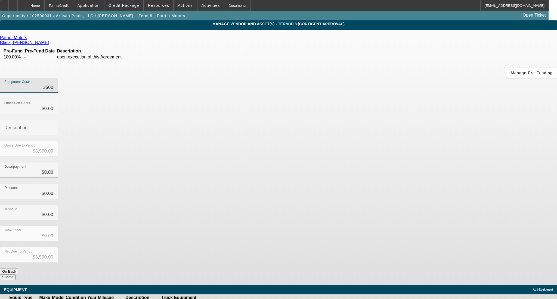
type input "$350.00"
type input "35"
type input "$35.00"
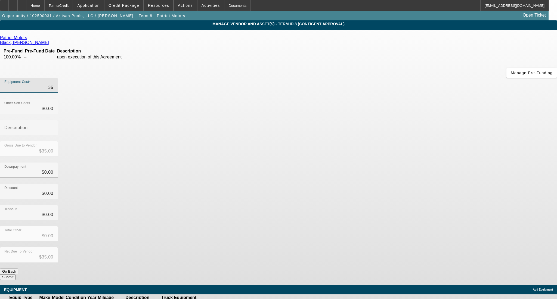
type input "355"
type input "$355.00"
type input "3550"
type input "$3,550.00"
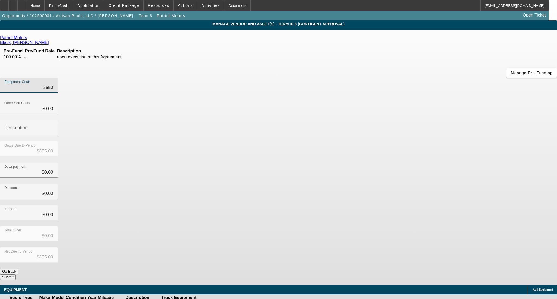
type input "$3,550.00"
type input "35500"
type input "$35,500.00"
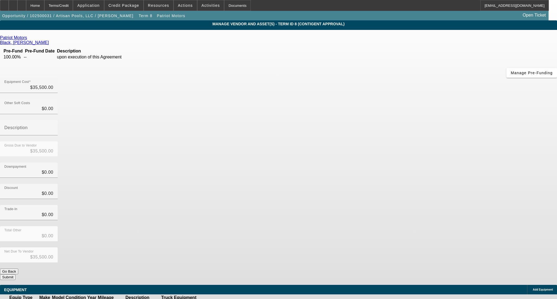
click at [394, 163] on div "Downpayment $0.00" at bounding box center [278, 173] width 557 height 21
click at [15, 274] on button "Submit" at bounding box center [7, 277] width 15 height 6
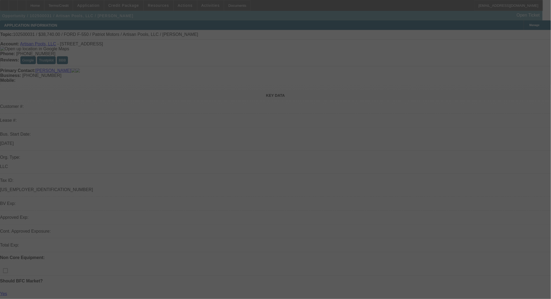
click at [64, 6] on div at bounding box center [275, 149] width 551 height 299
click at [66, 6] on div at bounding box center [275, 149] width 551 height 299
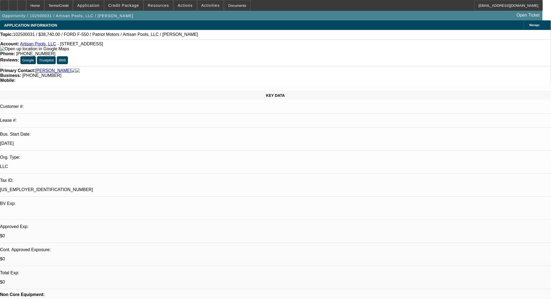
select select "0"
select select "0.1"
select select "4"
select select "0"
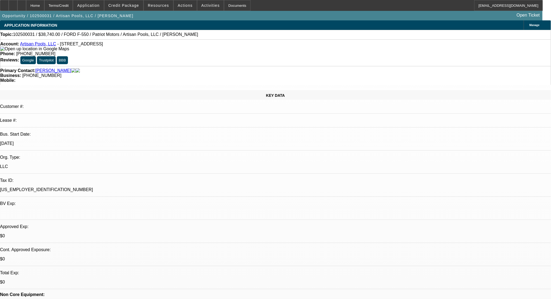
select select "0"
select select "3"
select select "0.1"
select select "4"
select select "0"
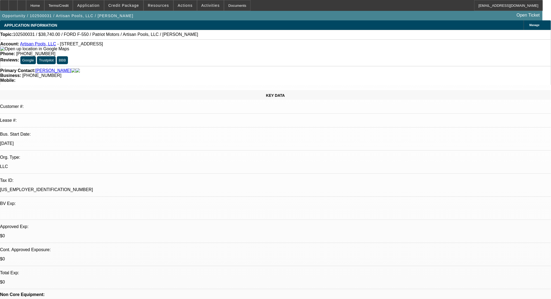
select select "0"
select select "3"
select select "0.1"
select select "4"
select select "0"
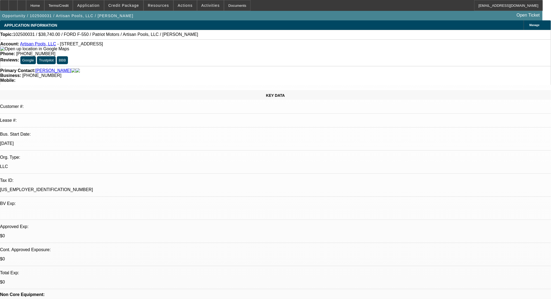
select select "0"
select select "3"
select select "0.1"
select select "4"
click at [66, 6] on div "Terms/Credit" at bounding box center [58, 5] width 29 height 11
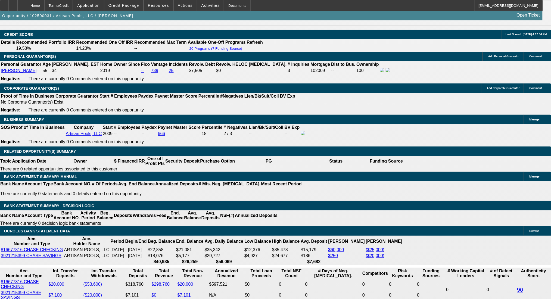
scroll to position [827, 0]
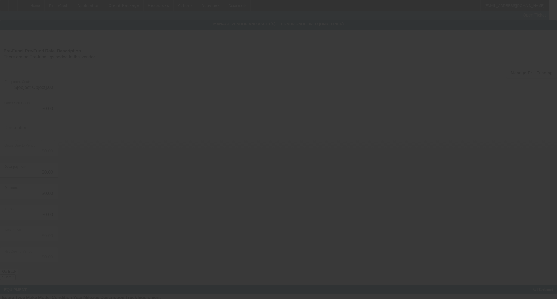
type input "$36,000.00"
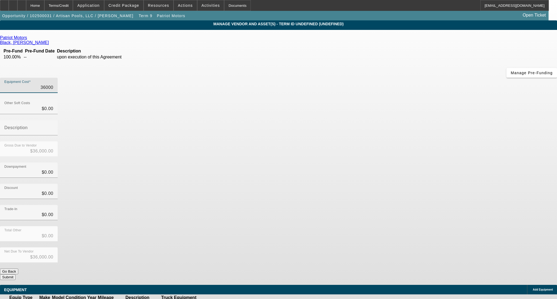
drag, startPoint x: 316, startPoint y: 47, endPoint x: 392, endPoint y: 47, distance: 75.8
click at [392, 78] on div "Equipment Cost 36000" at bounding box center [278, 88] width 557 height 21
type input "3"
type input "$3.00"
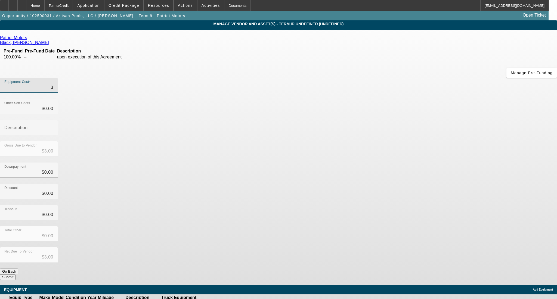
type input "35"
type input "$35.00"
type input "355"
type input "$355.00"
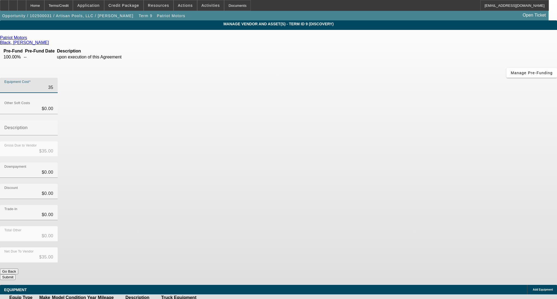
type input "$355.00"
type input "3550"
type input "$3,550.00"
type input "35500"
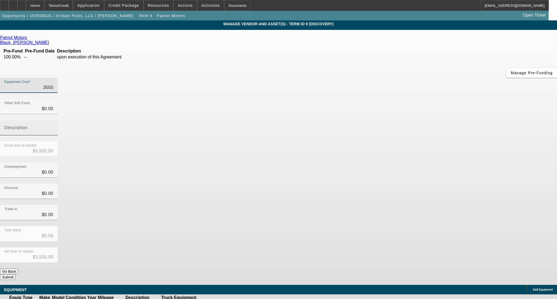
type input "$35,500.00"
click at [392, 184] on div "Discount $0.00" at bounding box center [278, 194] width 557 height 21
click at [15, 274] on button "Submit" at bounding box center [7, 277] width 15 height 6
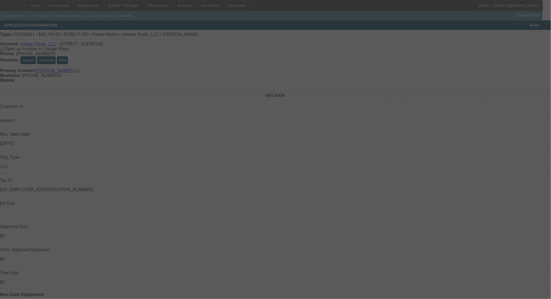
click at [68, 4] on div at bounding box center [275, 149] width 551 height 299
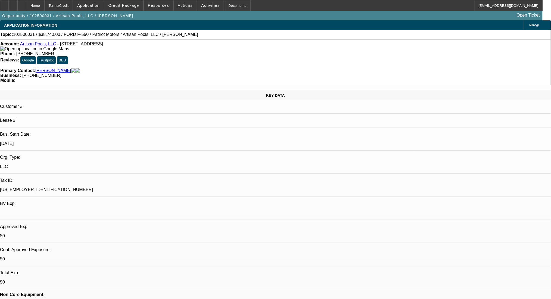
select select "0"
select select "0.1"
select select "4"
select select "0"
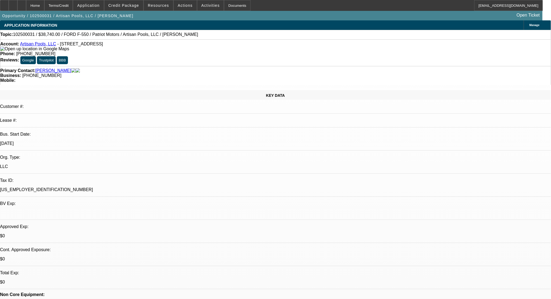
select select "0"
select select "3"
select select "0.1"
select select "4"
select select "0"
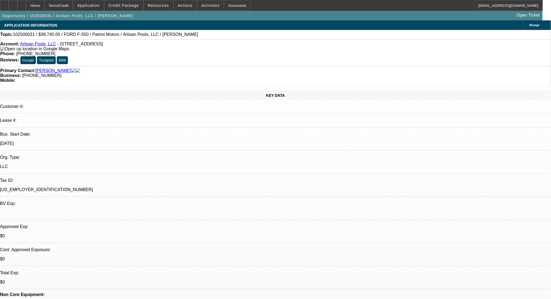
select select "0"
select select "3"
select select "0.1"
select select "4"
select select "0"
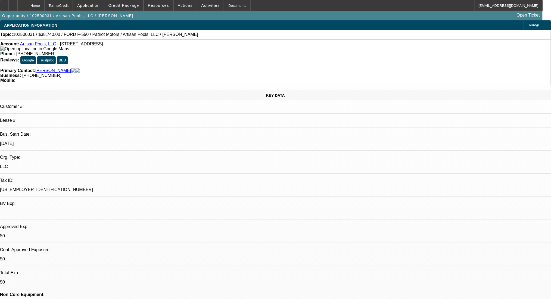
select select "0"
select select "3"
select select "0.1"
select select "4"
click at [68, 4] on div "Terms/Credit" at bounding box center [58, 5] width 29 height 11
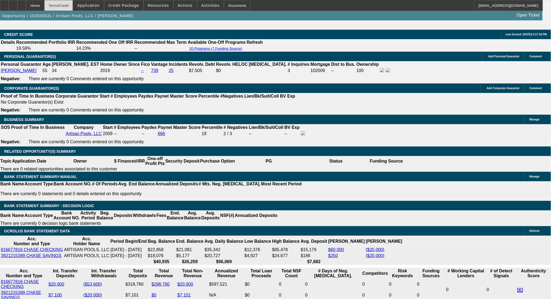
scroll to position [827, 0]
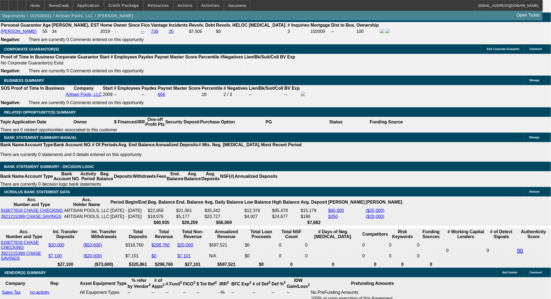
drag, startPoint x: 157, startPoint y: 176, endPoint x: 179, endPoint y: 177, distance: 21.8
type input "997"
type input "UNKNOWN"
type input "10.8"
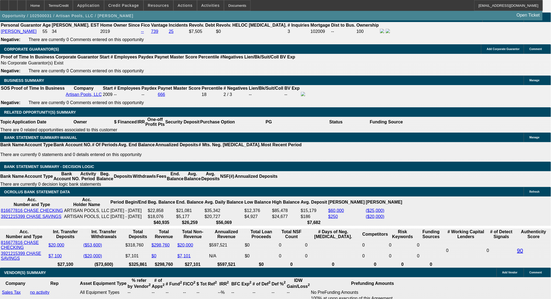
type input "$997.00"
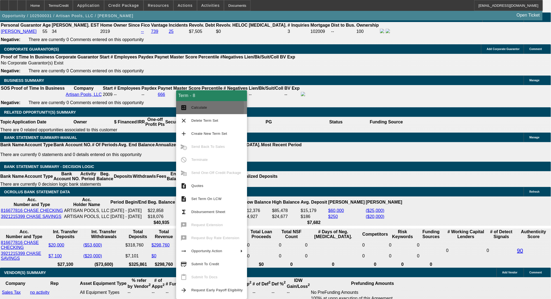
click at [196, 107] on span "Calculate" at bounding box center [199, 107] width 16 height 4
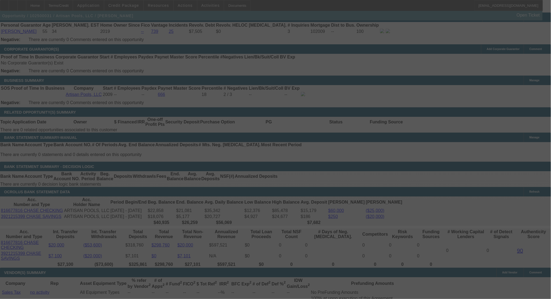
select select "0"
select select "3"
select select "0.1"
select select "4"
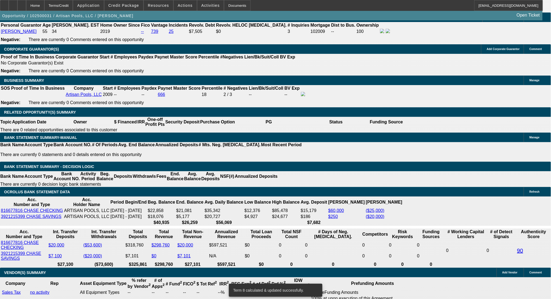
drag, startPoint x: 85, startPoint y: 177, endPoint x: 121, endPoint y: 177, distance: 36.1
type input "98"
type input "UNKNOWN"
type input "986"
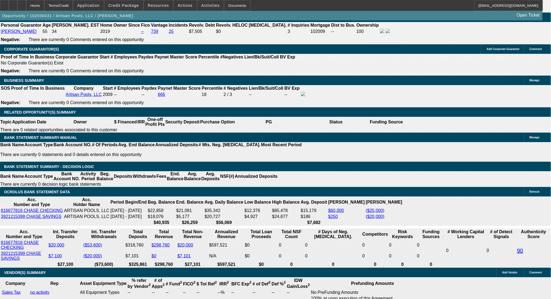
type input "10.2"
type input "$986.00"
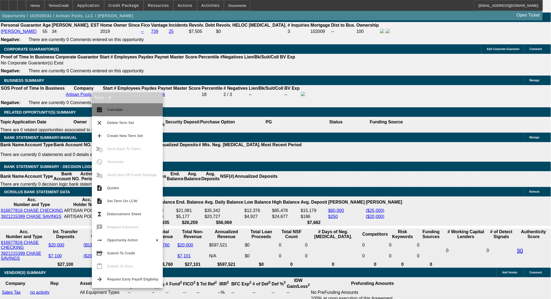
click at [102, 111] on mat-icon "calculate" at bounding box center [99, 110] width 7 height 7
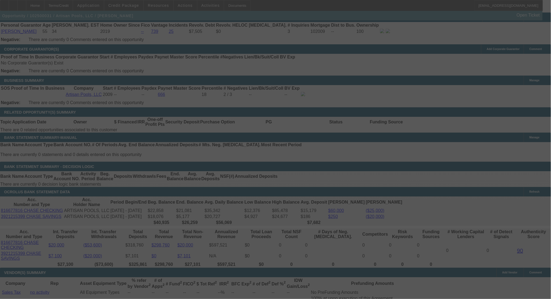
select select "0"
select select "0.1"
select select "4"
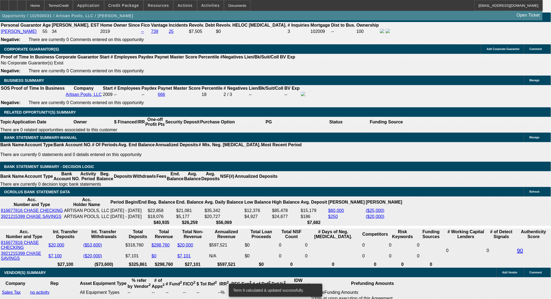
drag, startPoint x: 154, startPoint y: 178, endPoint x: 186, endPoint y: 179, distance: 31.3
type input "998"
type input "UNKNOWN"
type input "10.8"
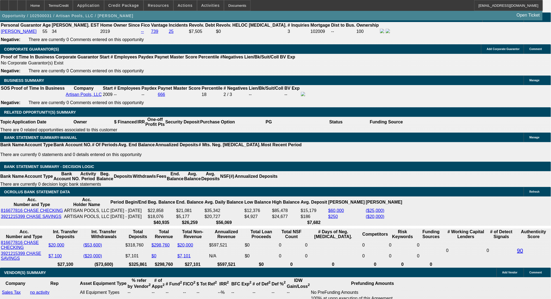
type input "$998.00"
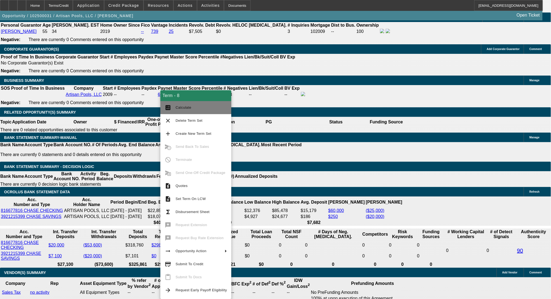
click at [176, 108] on span "Calculate" at bounding box center [184, 107] width 16 height 4
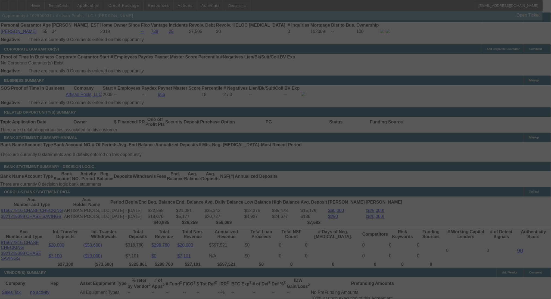
select select "0"
select select "3"
select select "0.1"
select select "4"
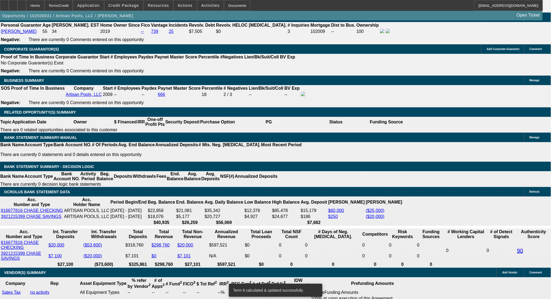
drag, startPoint x: 88, startPoint y: 176, endPoint x: 125, endPoint y: 177, distance: 37.5
type input "8"
type input "UNKNOWN"
type input "989"
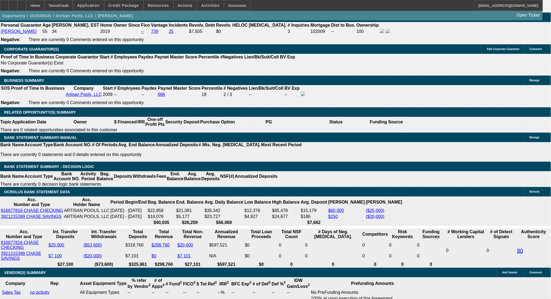
type input "10.3"
type input "98"
type input "988"
type input "10.3"
type input "$988.00"
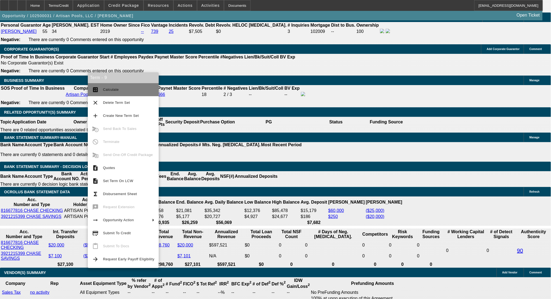
click at [95, 88] on mat-icon "calculate" at bounding box center [95, 89] width 7 height 7
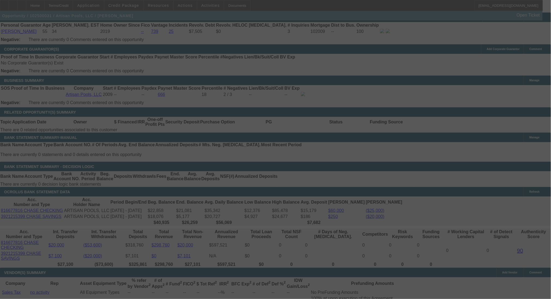
select select "0"
select select "0.1"
select select "4"
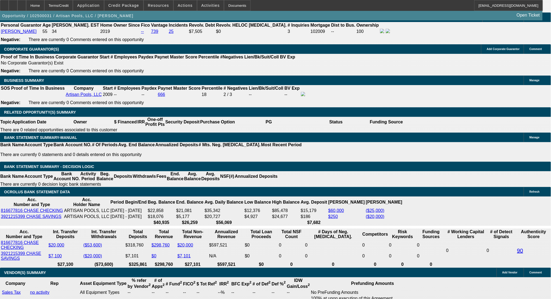
drag, startPoint x: 186, startPoint y: 120, endPoint x: 207, endPoint y: 122, distance: 20.7
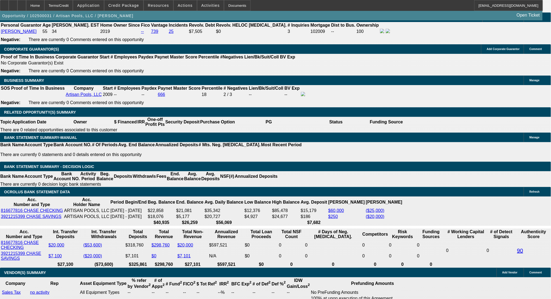
radio input "true"
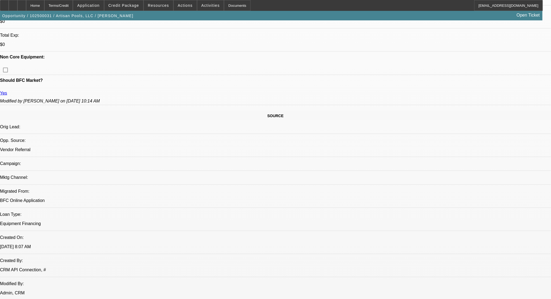
scroll to position [0, 0]
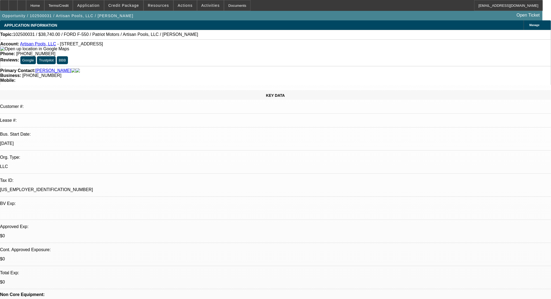
drag, startPoint x: 57, startPoint y: 45, endPoint x: 135, endPoint y: 48, distance: 77.8
click at [120, 48] on div "Account: Artisan Pools, LLC - 4062 Peachtree Rd NE Ste A PMB 187, Brookhaven, G…" at bounding box center [275, 47] width 550 height 10
drag, startPoint x: 445, startPoint y: 104, endPoint x: 405, endPoint y: 109, distance: 41.1
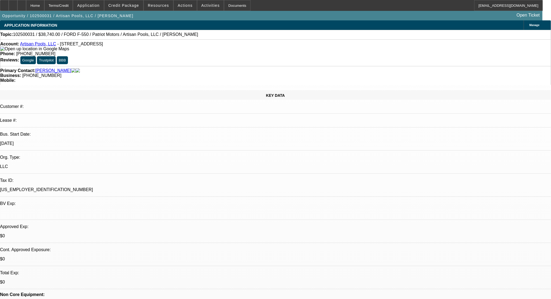
drag, startPoint x: 537, startPoint y: 113, endPoint x: 537, endPoint y: 128, distance: 15.8
drag, startPoint x: 461, startPoint y: 115, endPoint x: 371, endPoint y: 104, distance: 90.9
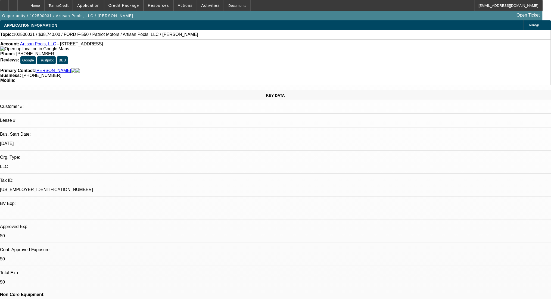
drag, startPoint x: 405, startPoint y: 105, endPoint x: 362, endPoint y: 106, distance: 43.0
drag, startPoint x: 380, startPoint y: 112, endPoint x: 366, endPoint y: 101, distance: 17.2
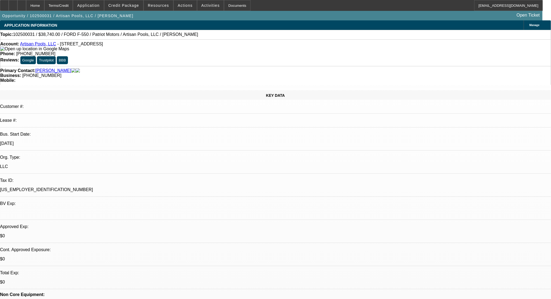
type textarea "Brookhaven Storage, 2762 Caldwell Rd., Brookhaven, GA 30319, rents two spaces a…"
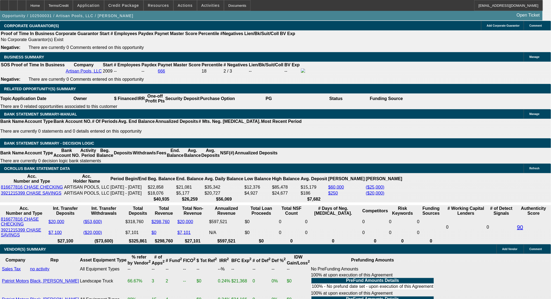
scroll to position [833, 0]
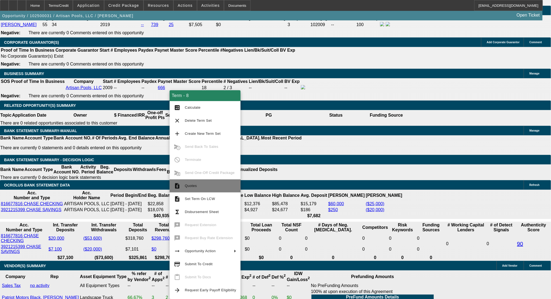
click at [192, 188] on span "Quotes" at bounding box center [210, 186] width 51 height 7
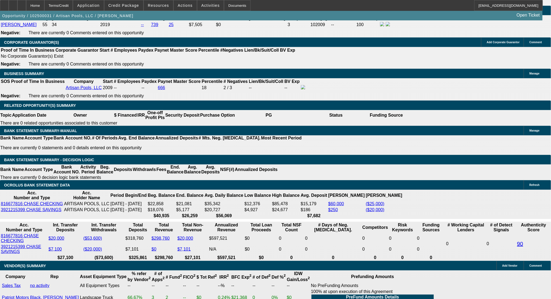
drag, startPoint x: 531, startPoint y: 143, endPoint x: 550, endPoint y: 132, distance: 22.7
radio input "true"
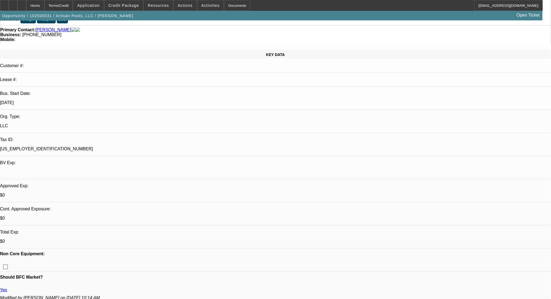
scroll to position [0, 0]
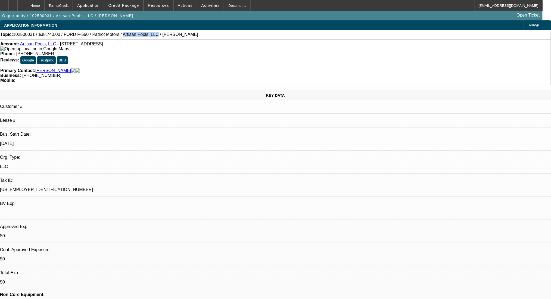
drag, startPoint x: 108, startPoint y: 36, endPoint x: 137, endPoint y: 38, distance: 28.9
click at [137, 37] on div "Topic: 102500031 / $38,740.00 / FORD F-550 / Patriot Motors / Artisan Pools, LL…" at bounding box center [275, 34] width 550 height 5
copy span "Artisan Pools, LLC"
click at [73, 4] on div "Terms/Credit" at bounding box center [58, 5] width 29 height 11
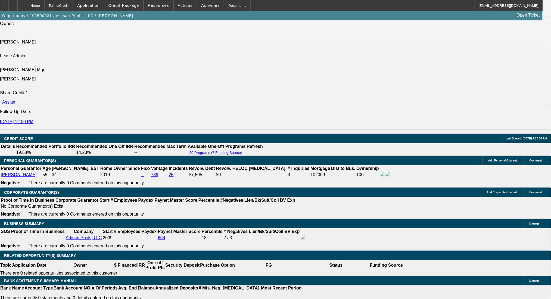
scroll to position [754, 0]
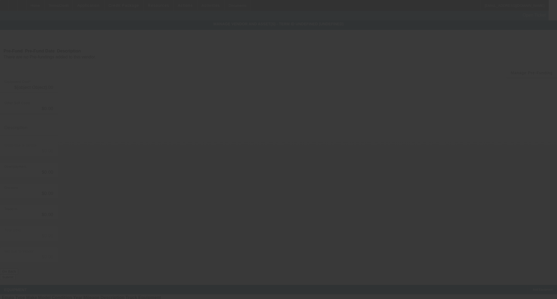
type input "$35,500.00"
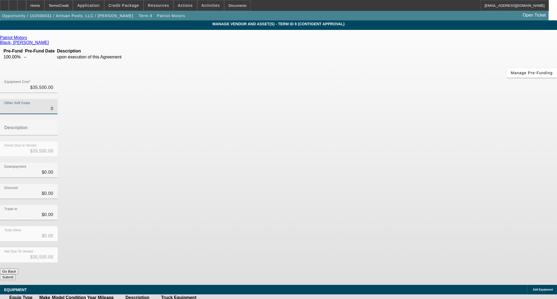
drag, startPoint x: 332, startPoint y: 65, endPoint x: 359, endPoint y: 66, distance: 27.2
click at [359, 99] on div "Other Soft Costs 0 Description" at bounding box center [278, 120] width 557 height 42
type input "2"
type input "$35,502.00"
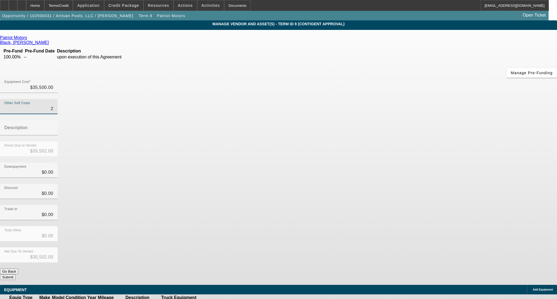
type input "20"
type input "$35,520.00"
type input "200"
type input "$35,700.00"
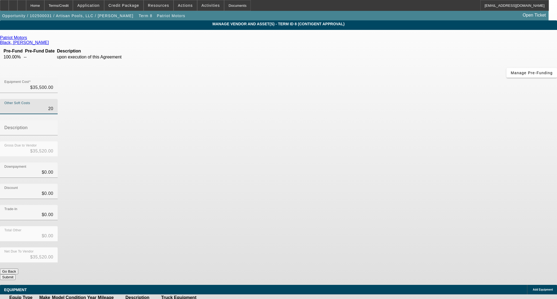
type input "$35,700.00"
type input "$200.00"
click at [382, 163] on div "Downpayment $0.00" at bounding box center [278, 173] width 557 height 21
click at [15, 274] on button "Submit" at bounding box center [7, 277] width 15 height 6
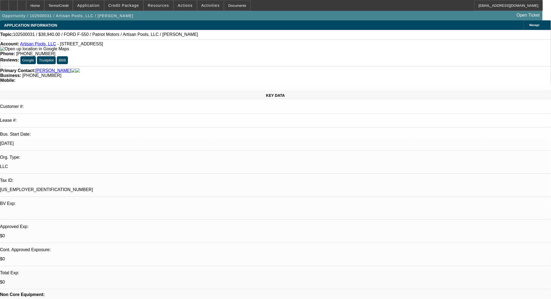
select select "0"
select select "0.1"
select select "4"
select select "0"
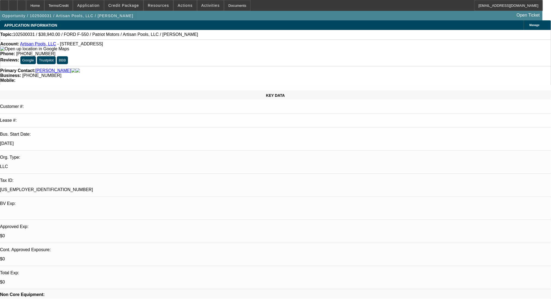
select select "0"
select select "3"
select select "0.1"
select select "4"
select select "0"
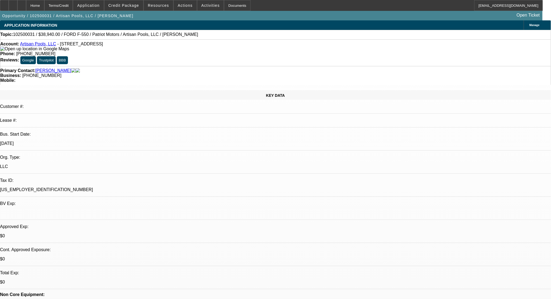
select select "0"
select select "3"
select select "0.1"
select select "4"
select select "0"
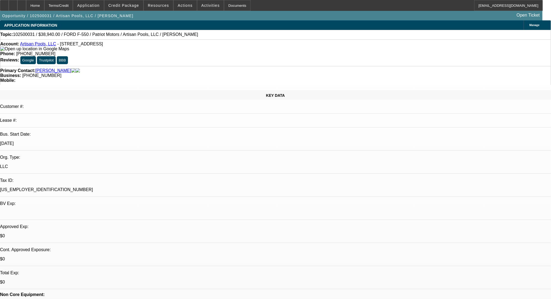
select select "0"
select select "3"
select select "0.1"
select select "4"
drag, startPoint x: 108, startPoint y: 36, endPoint x: 137, endPoint y: 38, distance: 28.9
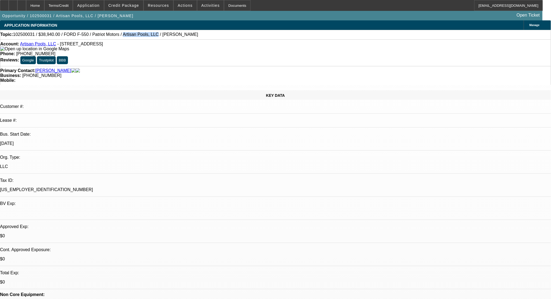
click at [137, 37] on div "Topic: 102500031 / $38,940.00 / FORD F-550 / Patriot Motors / Artisan Pools, LL…" at bounding box center [275, 34] width 550 height 5
copy span "Artisan Pools, LLC"
drag, startPoint x: 57, startPoint y: 47, endPoint x: 156, endPoint y: 47, distance: 99.2
click at [103, 46] on span "- 4062 Peachtree Rd NE Ste A PMB 187, Brookhaven, GA 30319" at bounding box center [80, 44] width 46 height 5
copy span "4062 Peachtree Rd NE Ste A PMB 187, Brookhaven, GA 30319"
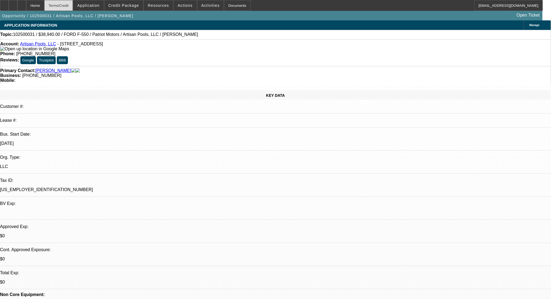
click at [66, 5] on div "Terms/Credit" at bounding box center [58, 5] width 29 height 11
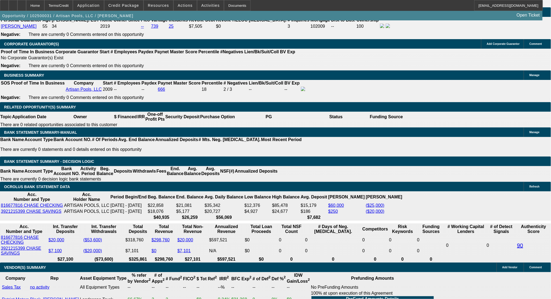
drag, startPoint x: 153, startPoint y: 176, endPoint x: 227, endPoint y: 176, distance: 74.2
drag, startPoint x: 157, startPoint y: 173, endPoint x: 186, endPoint y: 178, distance: 29.2
drag, startPoint x: 166, startPoint y: 178, endPoint x: 155, endPoint y: 177, distance: 11.5
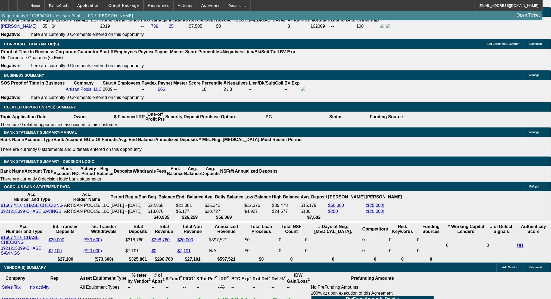
drag, startPoint x: 153, startPoint y: 177, endPoint x: 172, endPoint y: 176, distance: 19.0
type input "998"
type input "UNKNOWN"
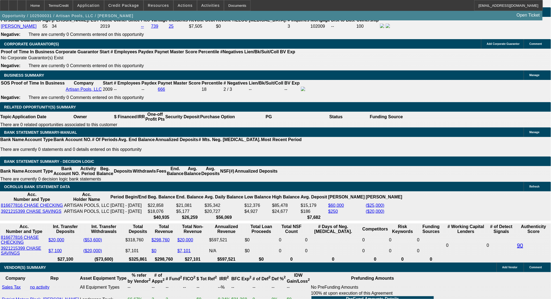
type input "10.6"
type input "$998.00"
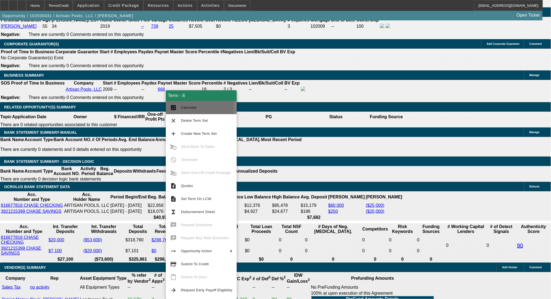
click at [184, 108] on span "Calculate" at bounding box center [189, 107] width 16 height 4
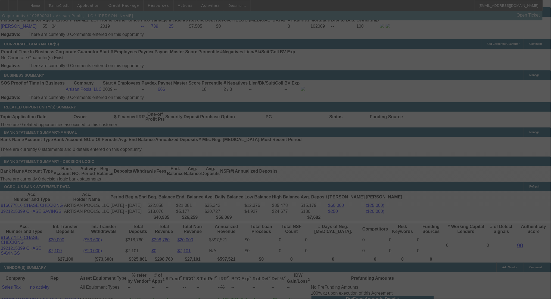
select select "0"
select select "3"
select select "0.1"
select select "4"
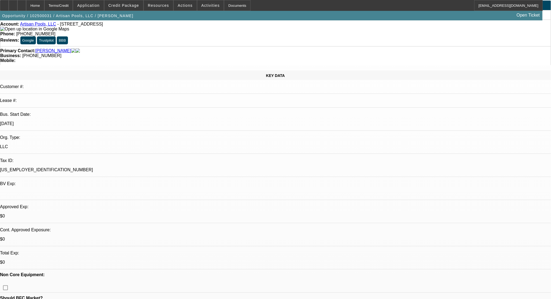
scroll to position [0, 0]
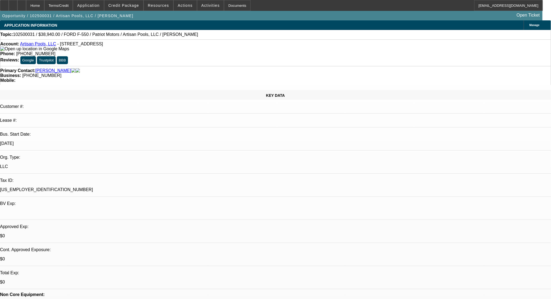
click at [103, 45] on span "- 4062 Peachtree Rd NE Ste A PMB 187, Brookhaven, GA 30319" at bounding box center [80, 44] width 46 height 5
copy span "Brookhaven"
click at [73, 3] on div "Terms/Credit" at bounding box center [58, 5] width 29 height 11
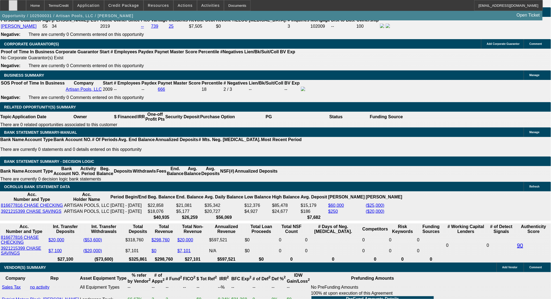
click at [17, 7] on div at bounding box center [13, 5] width 9 height 11
drag, startPoint x: 410, startPoint y: 184, endPoint x: 371, endPoint y: 175, distance: 40.2
copy div "Brookhaven Storage, 2762 Caldwell Rd., Brookhaven, GA 30319, rents two spaces a…"
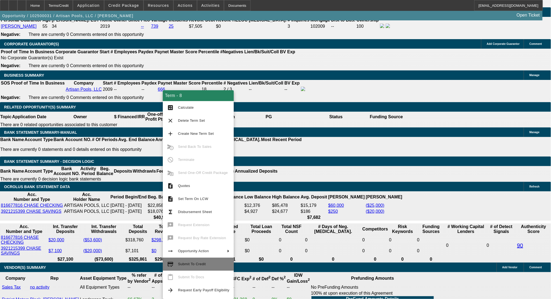
click at [197, 263] on span "Submit To Credit" at bounding box center [192, 264] width 28 height 4
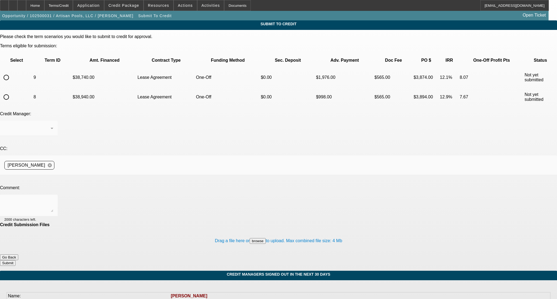
click at [12, 92] on input "radio" at bounding box center [6, 97] width 11 height 11
radio input "true"
click at [53, 195] on div at bounding box center [28, 206] width 49 height 22
paste textarea "Brookhaven Storage, 2762 Caldwell Rd., Brookhaven, GA 30319, rents two spaces a…"
click at [58, 195] on div "Brookhaven Storage, 2762 Caldwell Rd., Brookhaven, GA 30319, rents two spaces a…" at bounding box center [29, 206] width 58 height 22
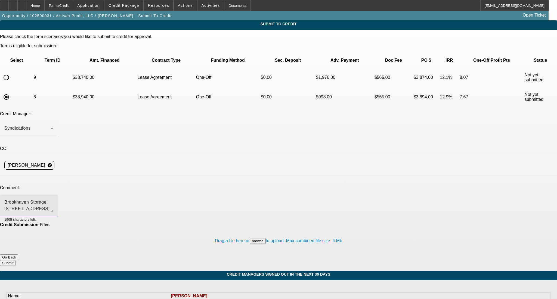
click at [58, 195] on div "Brookhaven Storage, 2762 Caldwell Rd., Brookhaven, GA 30319, rents two spaces a…" at bounding box center [29, 206] width 58 height 22
click at [53, 199] on textarea "Brookhaven Storage, 2762 Caldwell Rd., Brookhaven, GA 30319, rents two spaces a…" at bounding box center [28, 205] width 49 height 13
click at [53, 199] on textarea "truck is parked at : Brookhaven Storage, 2762 Caldwell Rd., Brookhaven, GA 3031…" at bounding box center [28, 205] width 49 height 13
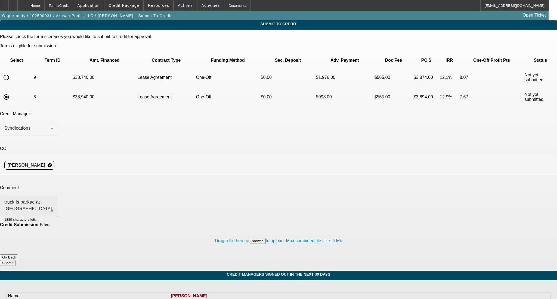
click at [53, 199] on textarea "truck is parked at : Brookhaven Storage, 2762 Caldwell Rd., Brookhaven, GA 3031…" at bounding box center [28, 205] width 49 height 13
type textarea "truck is parked at : Brookhaven Storage, 2762 Caldwell Rd., Brookhaven, GA 3031…"
click at [15, 260] on button "Submit" at bounding box center [7, 263] width 15 height 6
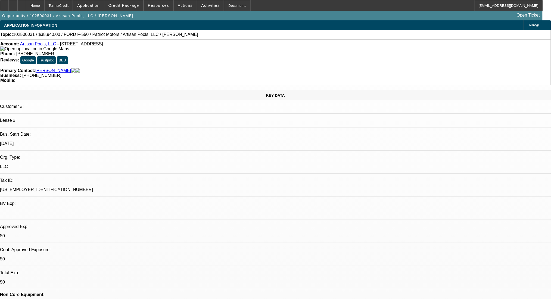
select select "0"
select select "0.1"
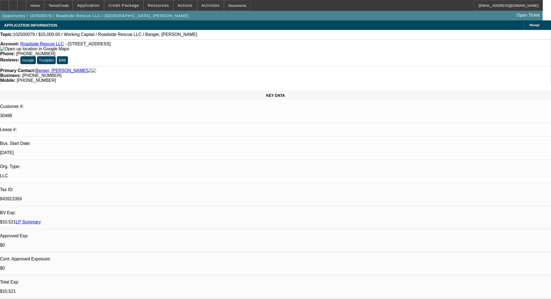
select select "0"
select select "2"
select select "0"
select select "6"
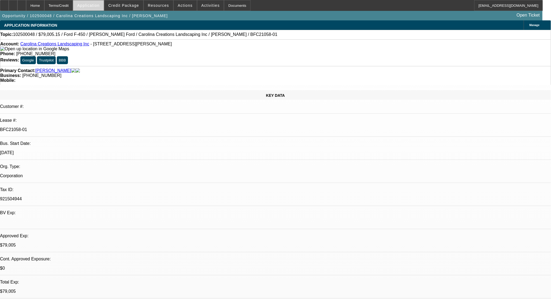
select select "0"
select select "0.1"
select select "4"
select select "0"
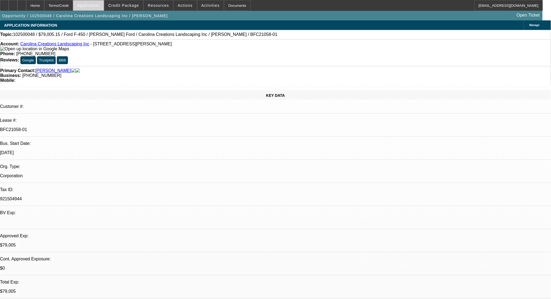
select select "0"
select select "0.1"
select select "4"
select select "0"
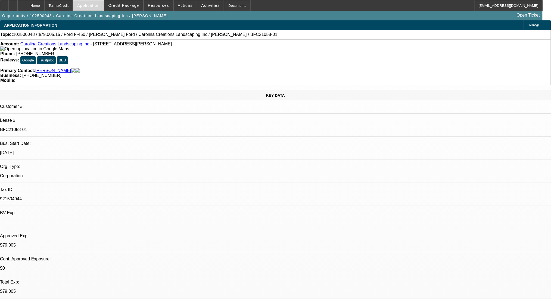
select select "0.1"
select select "4"
select select "0"
select select "0.1"
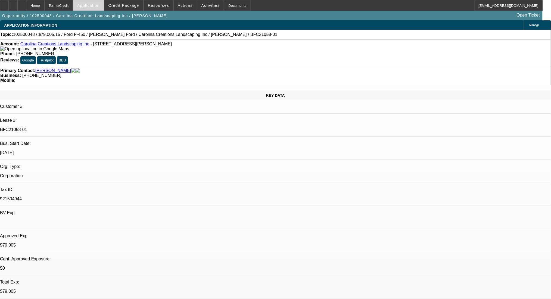
select select "4"
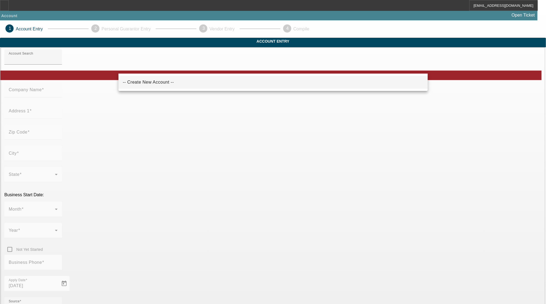
click at [171, 86] on mat-option "-- Create New Account --" at bounding box center [273, 82] width 309 height 13
type input "-- Create New Account --"
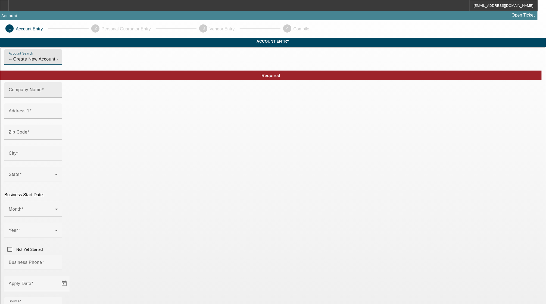
click at [58, 95] on input "Company Name" at bounding box center [33, 92] width 49 height 7
type input "Cleanauto LLC"
click at [58, 117] on input "Address 1" at bounding box center [33, 113] width 49 height 7
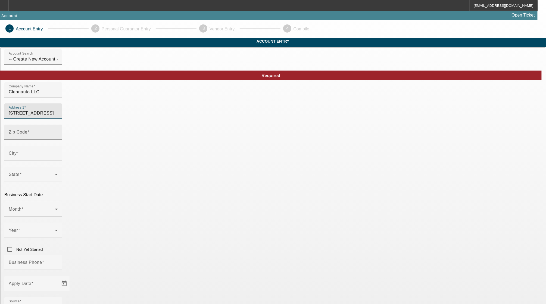
type input "17617 N 9th St"
click at [58, 138] on input "Zip Code" at bounding box center [33, 134] width 49 height 7
type input "85022"
type input "Phoenix"
type input "Maricopa"
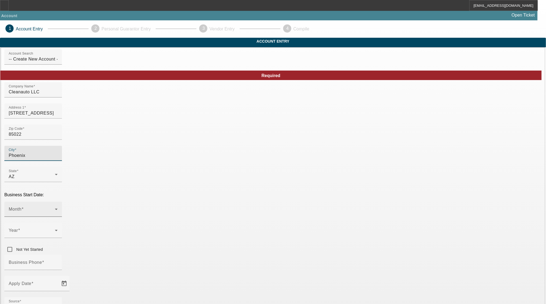
click at [55, 208] on span at bounding box center [32, 211] width 46 height 7
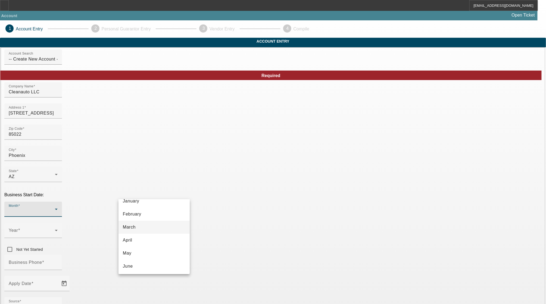
scroll to position [72, 0]
click at [151, 251] on mat-option "September" at bounding box center [154, 253] width 71 height 13
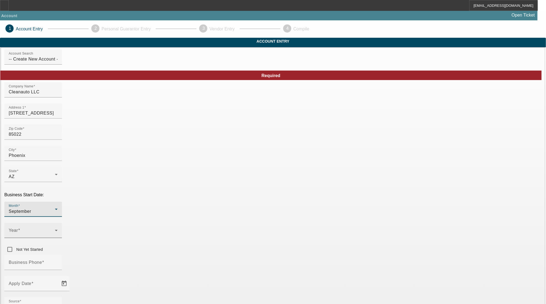
click at [62, 223] on div "Year" at bounding box center [33, 230] width 58 height 15
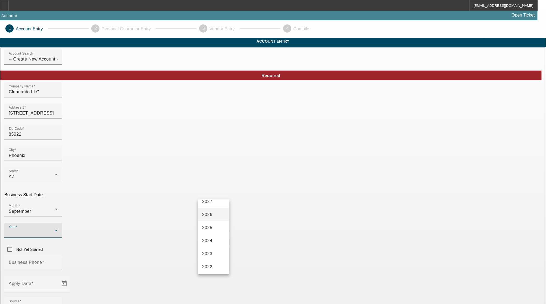
scroll to position [36, 0]
drag, startPoint x: 213, startPoint y: 228, endPoint x: 197, endPoint y: 228, distance: 15.8
click at [213, 227] on mat-option "2024" at bounding box center [214, 224] width 32 height 13
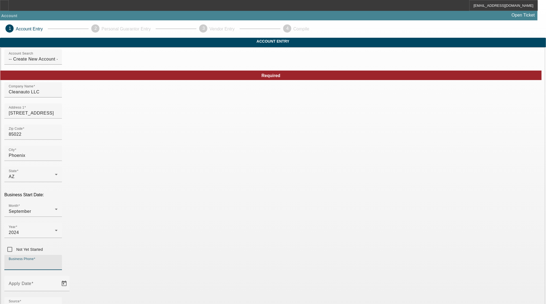
click at [58, 262] on input "Business Phone" at bounding box center [33, 265] width 49 height 7
type input "(7"
type input "(602) 348-8488"
click at [71, 278] on span "Open calendar" at bounding box center [64, 284] width 13 height 13
click at [160, 178] on span "8" at bounding box center [159, 176] width 10 height 10
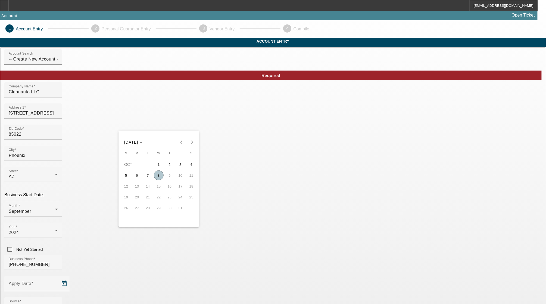
type input "10/8/2025"
click at [55, 304] on div "- Select -" at bounding box center [32, 307] width 46 height 7
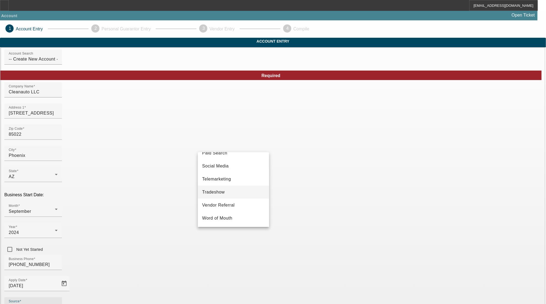
scroll to position [196, 0]
click at [226, 207] on span "Vendor Referral" at bounding box center [218, 205] width 33 height 7
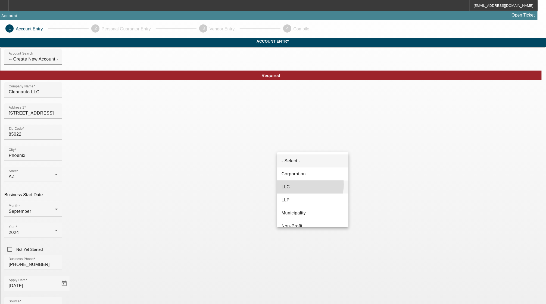
click at [299, 185] on mat-option "LLC" at bounding box center [312, 187] width 71 height 13
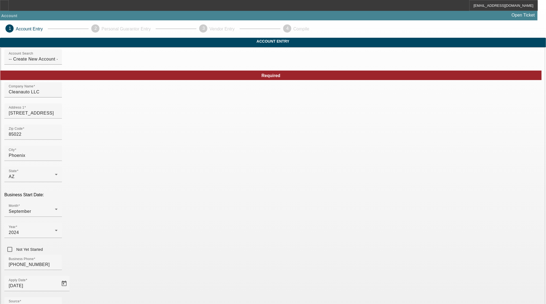
paste input "99-4920167"
type input "99-4920167"
click at [139, 195] on span "Tow Truck" at bounding box center [142, 196] width 21 height 7
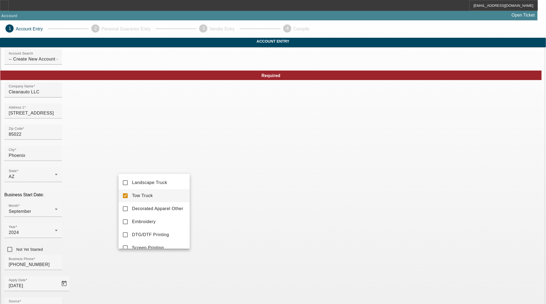
click at [141, 277] on div at bounding box center [273, 152] width 546 height 304
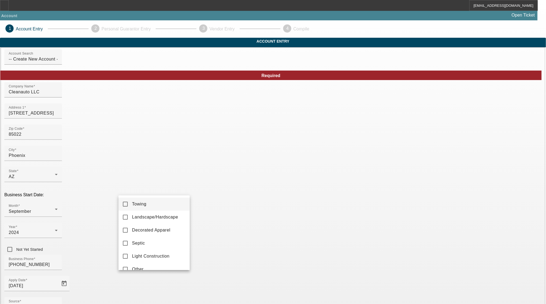
click at [129, 204] on mat-option "Towing" at bounding box center [154, 204] width 71 height 13
click at [265, 269] on div at bounding box center [273, 152] width 546 height 304
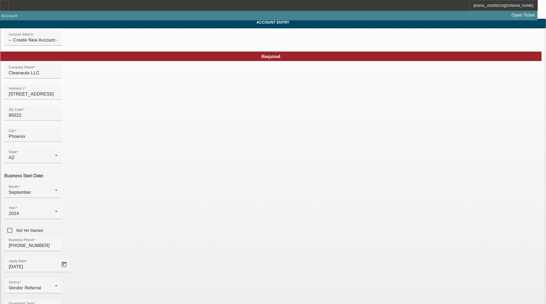
scroll to position [36, 0]
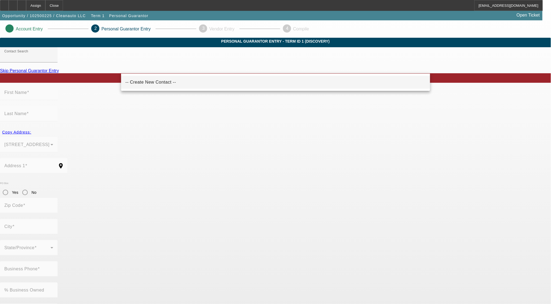
click at [164, 83] on span "-- Create New Contact --" at bounding box center [151, 82] width 51 height 5
type input "-- Create New Contact --"
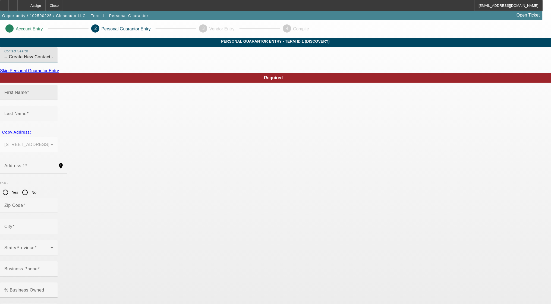
click at [53, 98] on input "First Name" at bounding box center [28, 95] width 49 height 7
type input "Denys"
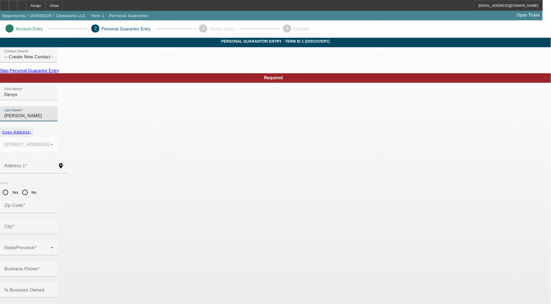
type input "Cherniakov"
click at [31, 130] on span "Copy Address:" at bounding box center [16, 132] width 29 height 4
type input "17617 N 9th St"
type input "85022"
type input "Phoenix"
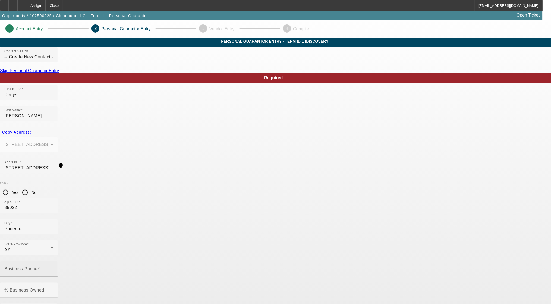
click at [53, 268] on input "Business Phone" at bounding box center [28, 271] width 49 height 7
type input "(602) 348-8488"
click at [44, 288] on mat-label "% Business Owned" at bounding box center [24, 290] width 40 height 5
click at [53, 289] on input "% Business Owned" at bounding box center [28, 292] width 49 height 7
type input "100"
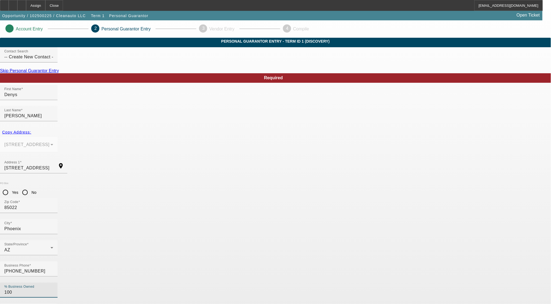
type input "d01843403@gmail.com"
type input "021-87-3413"
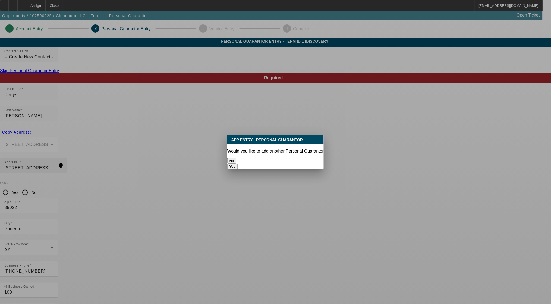
drag, startPoint x: 260, startPoint y: 158, endPoint x: 255, endPoint y: 157, distance: 4.3
click at [236, 158] on button "No" at bounding box center [231, 161] width 9 height 6
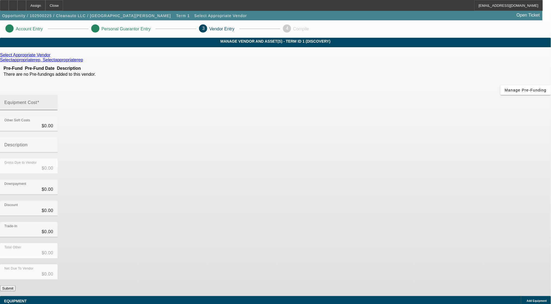
click at [37, 100] on mat-label "Equipment Cost" at bounding box center [20, 102] width 33 height 5
click at [53, 102] on input "Equipment Cost" at bounding box center [28, 105] width 49 height 7
type input "5"
type input "$5.00"
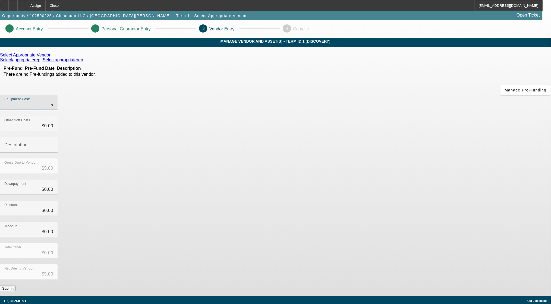
type input "53"
type input "$53.00"
type input "530"
type input "$530.00"
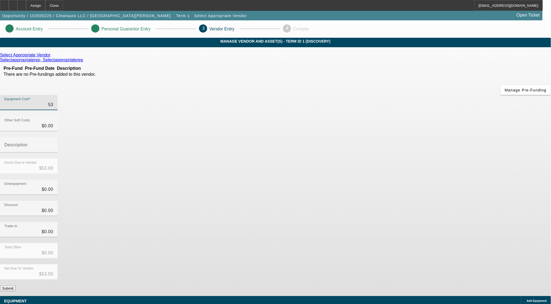
type input "$530.00"
type input "5300"
type input "$5,300.00"
type input "53000"
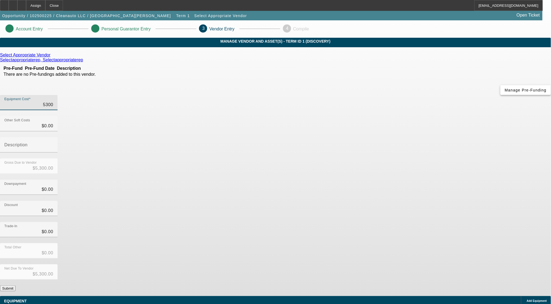
type input "$53,000.00"
drag, startPoint x: 197, startPoint y: 156, endPoint x: 167, endPoint y: 77, distance: 84.7
click at [194, 147] on div "Select Appropriate Vendor Selectappropriaterep, Selectappropriaterep Pre-Fund P…" at bounding box center [275, 172] width 551 height 239
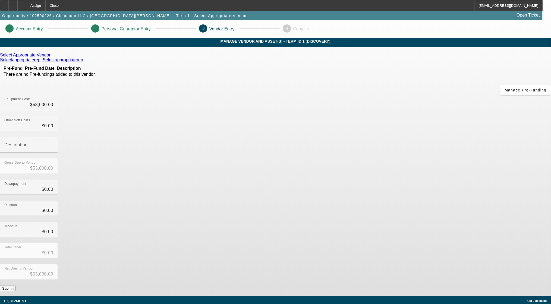
click at [52, 58] on link at bounding box center [51, 55] width 1 height 5
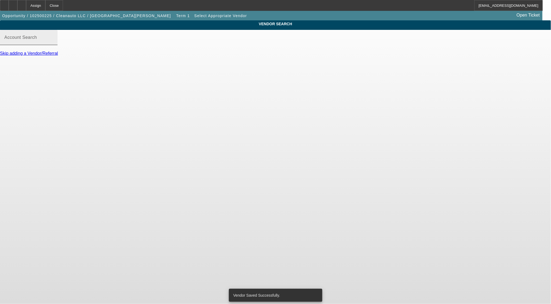
click at [53, 43] on input "Account Search" at bounding box center [28, 39] width 49 height 7
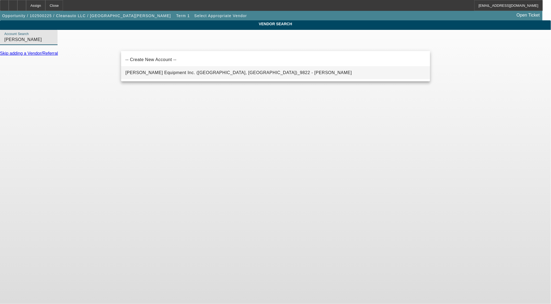
click at [137, 75] on span "Todd Equipment Inc. (Phoenix, AZ)_9822 - Grone, Todd" at bounding box center [239, 72] width 227 height 5
type input "Todd Equipment Inc. (Phoenix, AZ)_9822 - Grone, Todd"
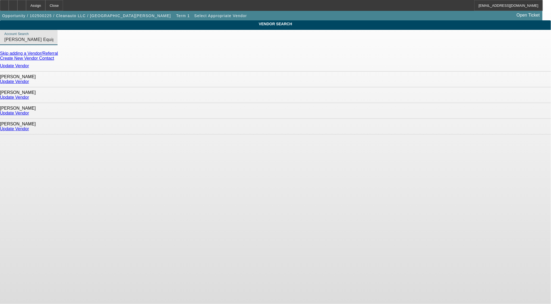
click at [29, 127] on link "Update Vendor" at bounding box center [14, 129] width 29 height 5
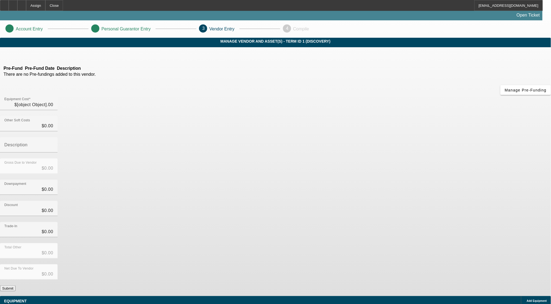
type input "$53,000.00"
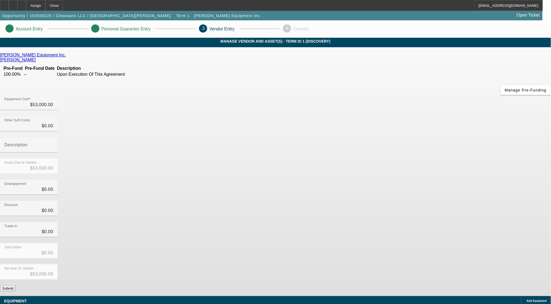
click at [15, 286] on button "Submit" at bounding box center [7, 289] width 15 height 6
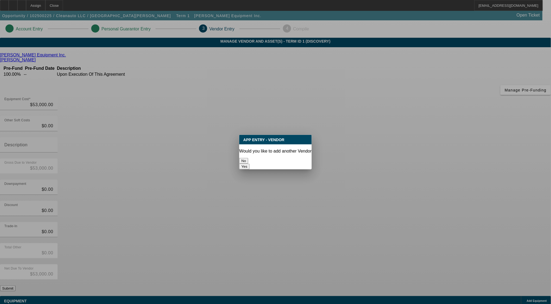
click at [369, 235] on div at bounding box center [275, 152] width 551 height 304
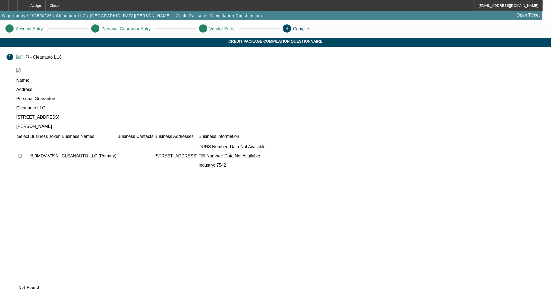
click at [22, 154] on input "checkbox" at bounding box center [20, 156] width 4 height 4
checkbox input "true"
click at [18, 286] on icon at bounding box center [18, 288] width 0 height 4
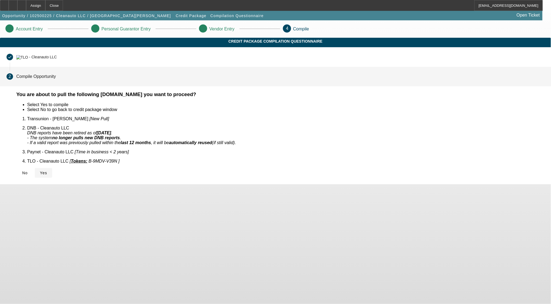
click at [47, 171] on span "Yes" at bounding box center [43, 173] width 7 height 4
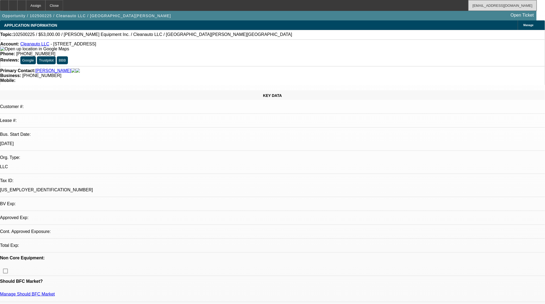
select select "0"
select select "2"
select select "0.1"
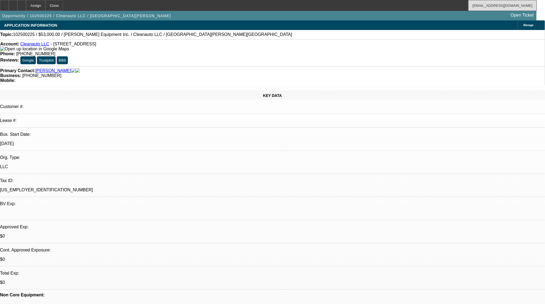
select select "1"
select select "2"
select select "4"
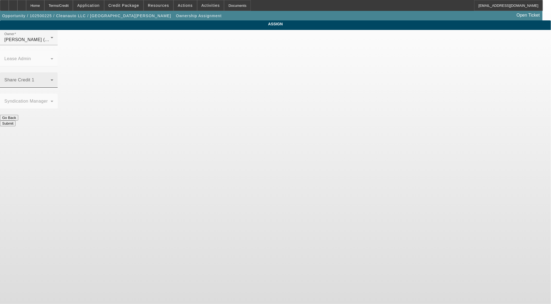
click at [53, 72] on div "Share Credit 1" at bounding box center [28, 79] width 49 height 15
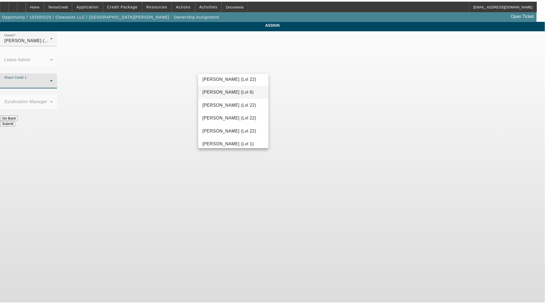
scroll to position [616, 0]
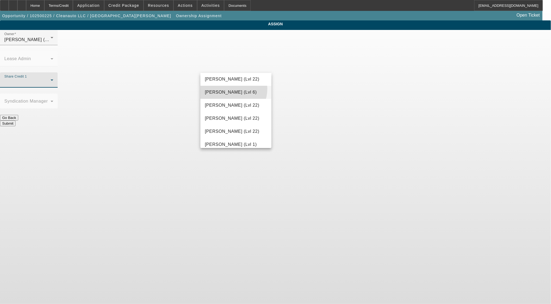
click at [226, 91] on mat-option "Seeley, Donald (Lvl 6)" at bounding box center [235, 92] width 71 height 13
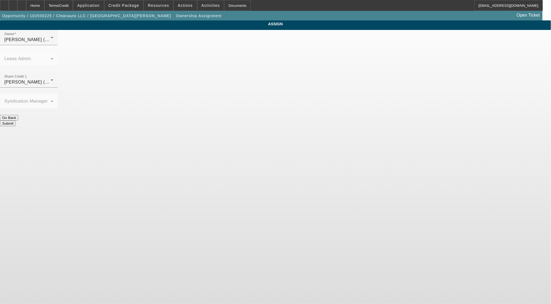
click at [15, 120] on button "Submit" at bounding box center [7, 123] width 15 height 6
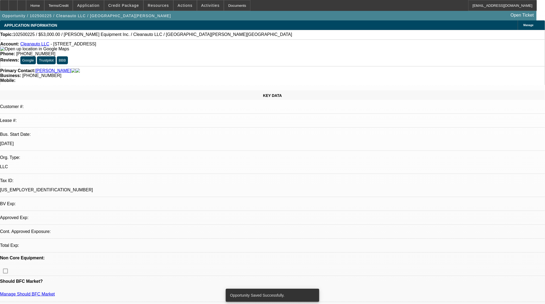
select select "0"
select select "2"
select select "0.1"
select select "4"
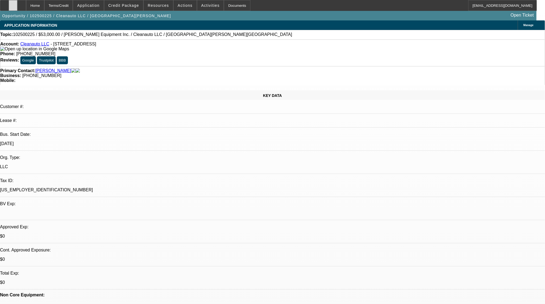
click at [13, 4] on icon at bounding box center [13, 4] width 0 height 0
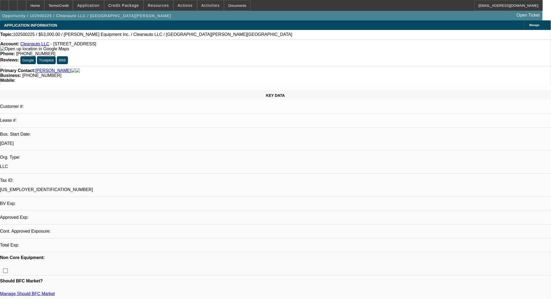
select select "0"
select select "2"
select select "0.1"
select select "2"
select select "4"
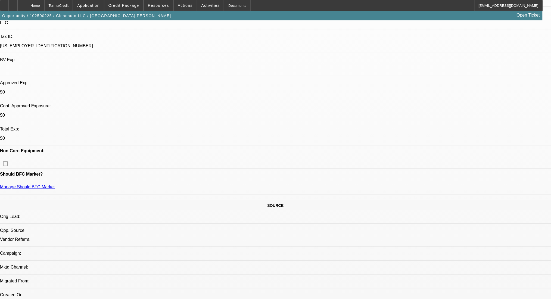
scroll to position [36, 0]
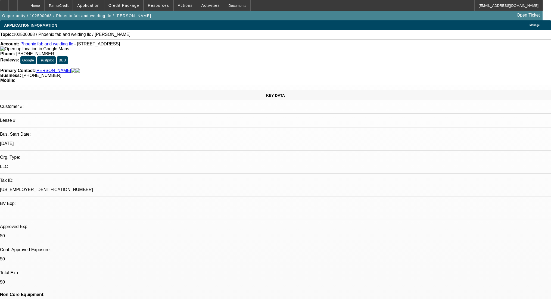
select select "0"
select select "2"
select select "0.1"
select select "4"
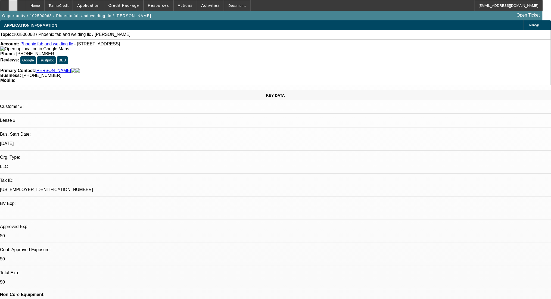
click at [13, 4] on icon at bounding box center [13, 4] width 0 height 0
radio input "true"
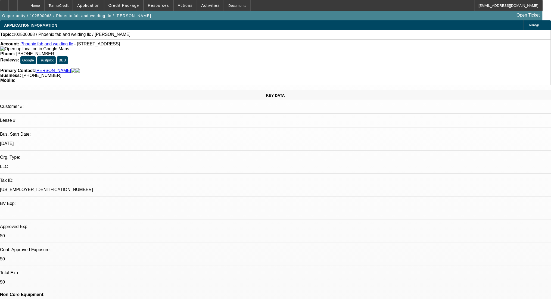
paste textarea "[URL][DOMAIN_NAME]"
type textarea "[URL][DOMAIN_NAME]"
radio input "true"
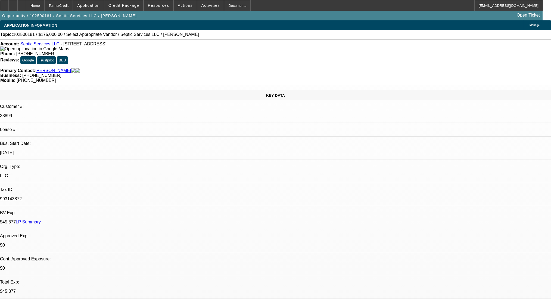
select select "0"
select select "2"
select select "0.1"
select select "4"
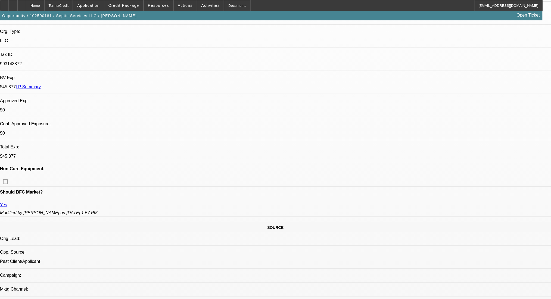
scroll to position [217, 0]
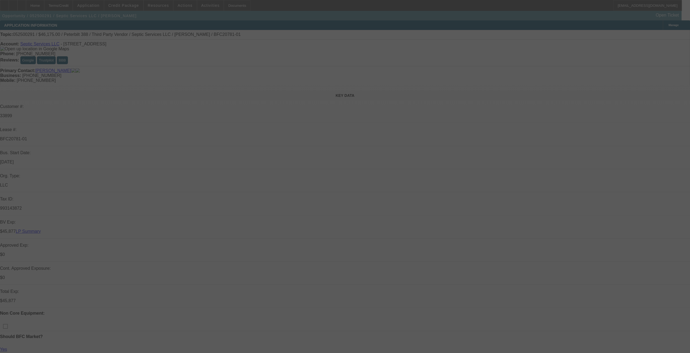
click at [122, 4] on div at bounding box center [345, 176] width 690 height 353
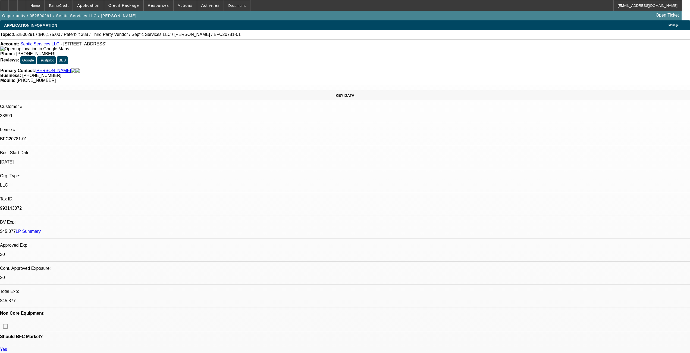
select select "0"
select select "2"
select select "0"
select select "6"
select select "0"
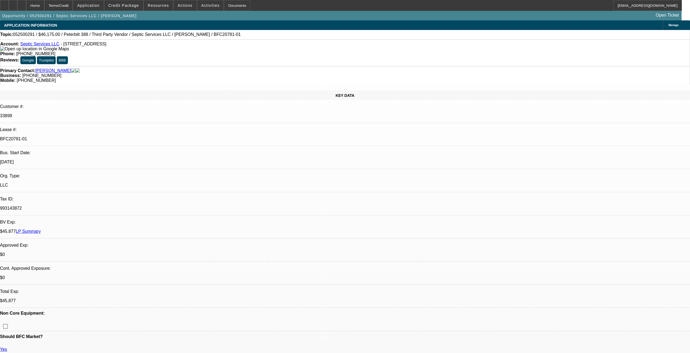
select select "2"
select select "0"
select select "2"
select select "0"
select select "2"
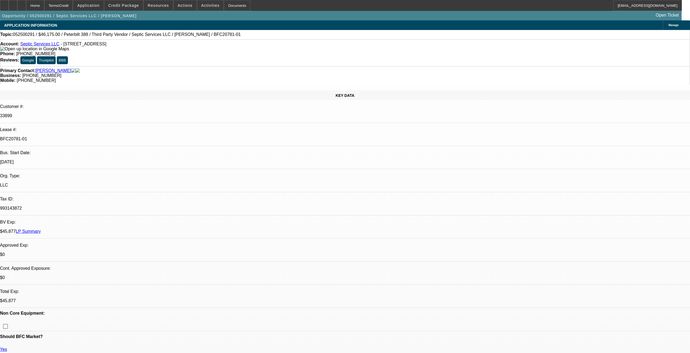
select select "0"
select select "2"
select select "0"
select select "2"
select select "0"
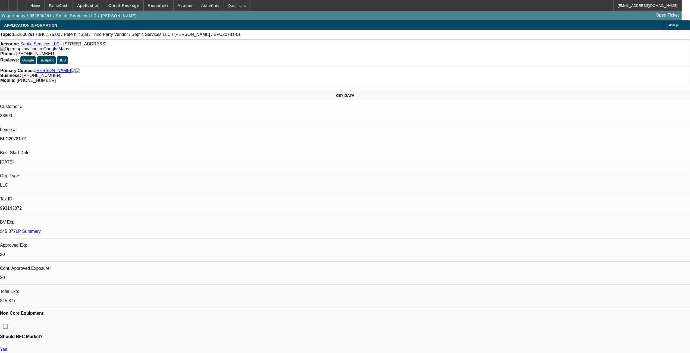
select select "2"
click at [122, 4] on span "Credit Package" at bounding box center [123, 5] width 31 height 4
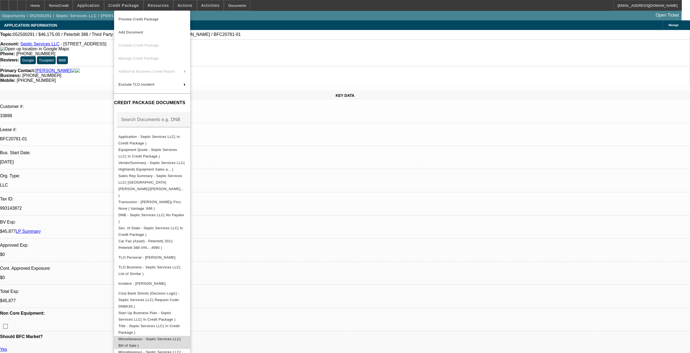
click at [190, 290] on button "Miscellaneous - Septic Services LLC( Bill of Sale )" at bounding box center [152, 341] width 76 height 13
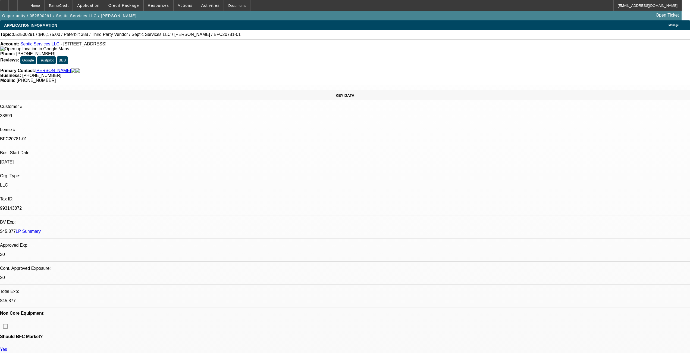
scroll to position [725, 0]
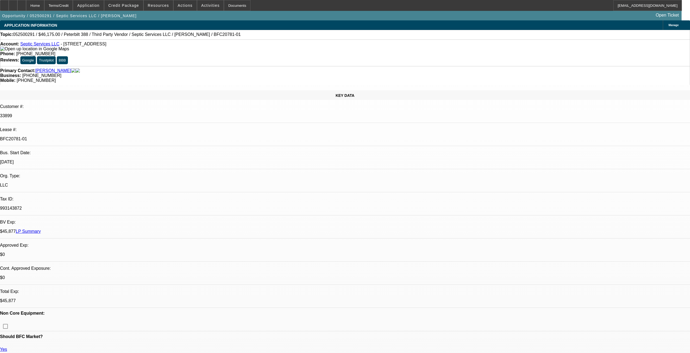
click at [126, 4] on span "Credit Package" at bounding box center [123, 5] width 31 height 4
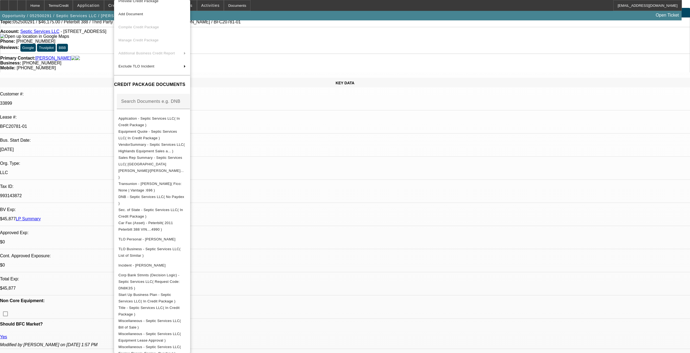
scroll to position [0, 0]
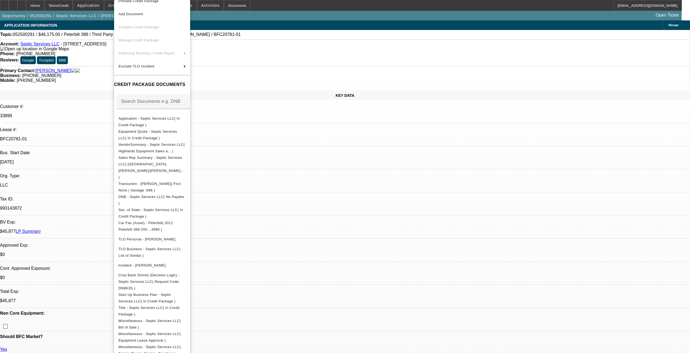
click at [290, 76] on div at bounding box center [345, 176] width 690 height 353
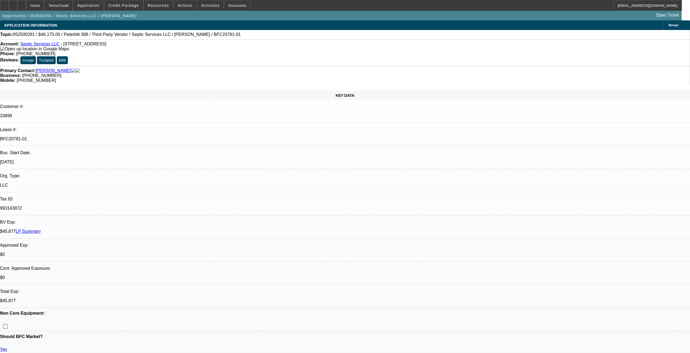
scroll to position [1486, 0]
